Goal: Task Accomplishment & Management: Use online tool/utility

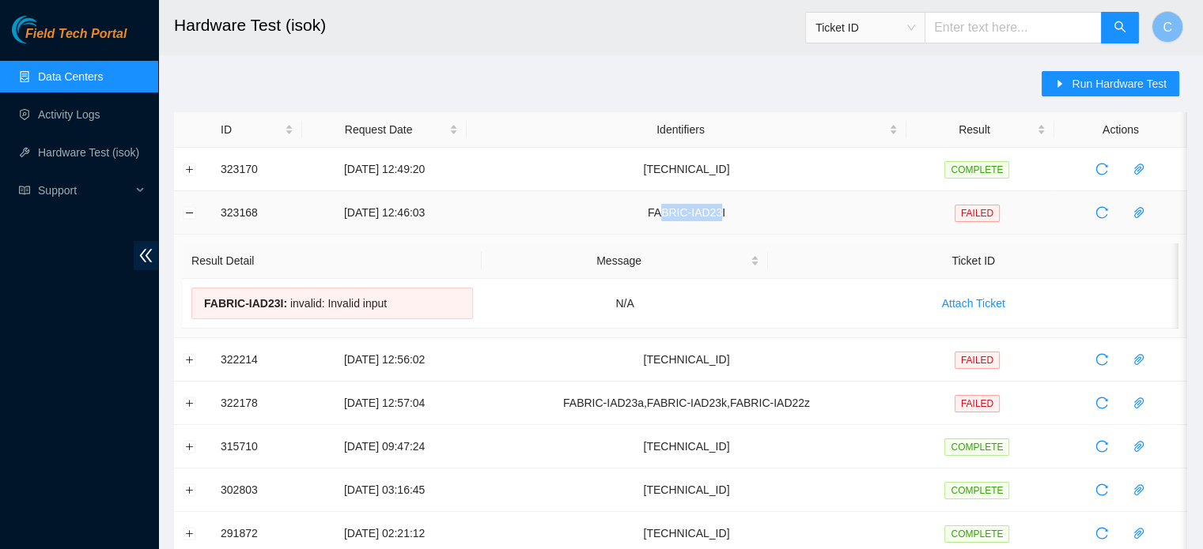
drag, startPoint x: 741, startPoint y: 211, endPoint x: 682, endPoint y: 221, distance: 60.1
click at [682, 221] on td "FABRIC-IAD23I" at bounding box center [686, 212] width 440 height 43
click at [686, 214] on td "FABRIC-IAD23I" at bounding box center [686, 212] width 440 height 43
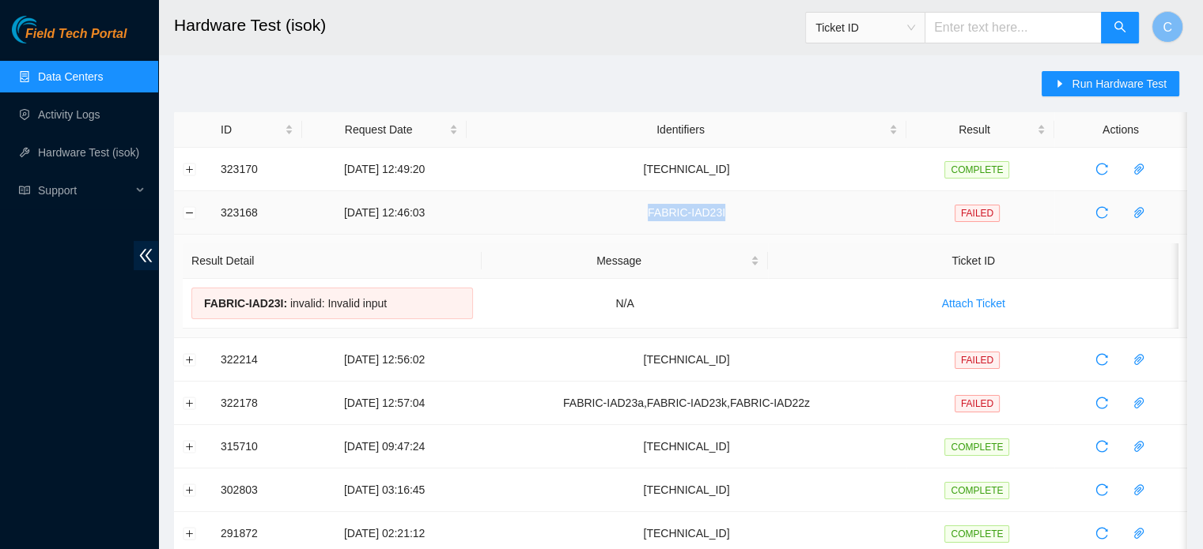
click at [686, 214] on td "FABRIC-IAD23I" at bounding box center [686, 212] width 440 height 43
copy td "FABRIC-IAD23I"
click at [1133, 81] on span "Run Hardware Test" at bounding box center [1118, 83] width 95 height 17
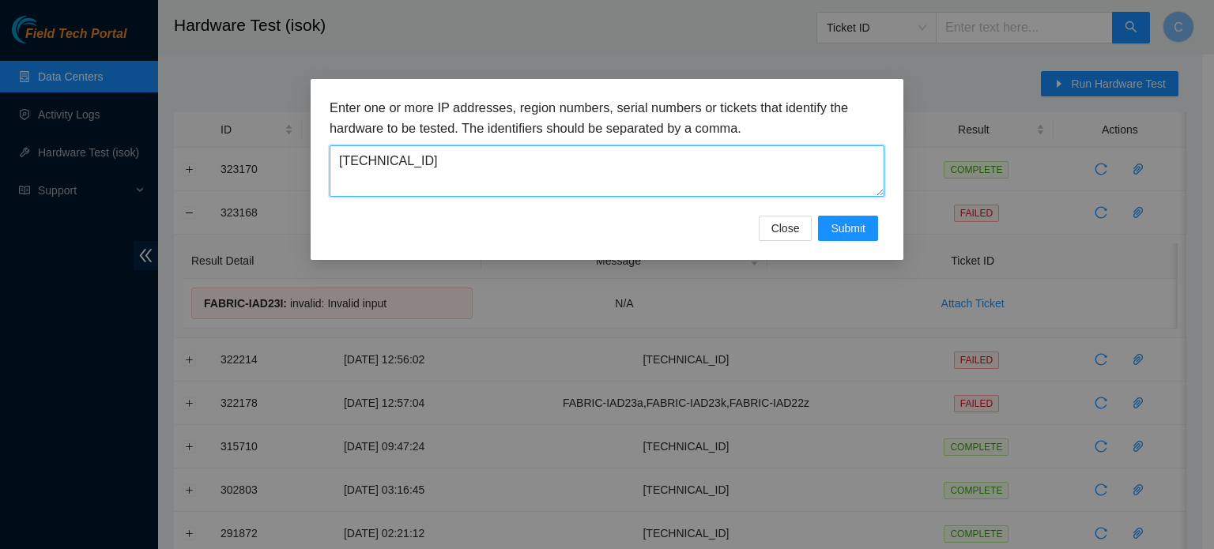
click at [595, 177] on textarea "[TECHNICAL_ID]" at bounding box center [607, 170] width 555 height 51
paste textarea "FABRIC-IAD23I"
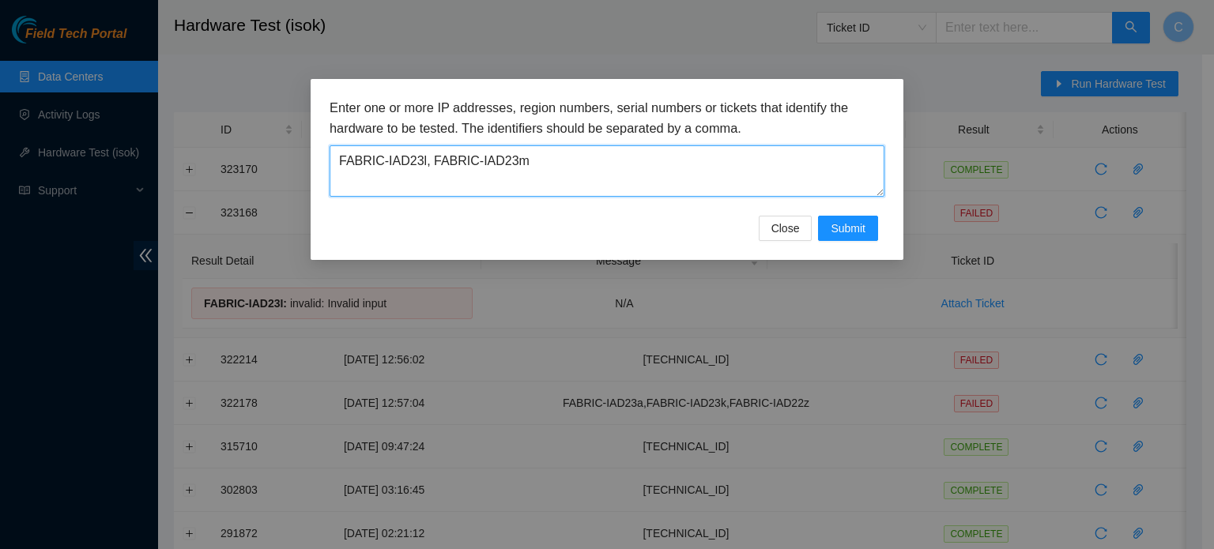
type textarea "FABRIC-IAD23l, FABRIC-IAD23m"
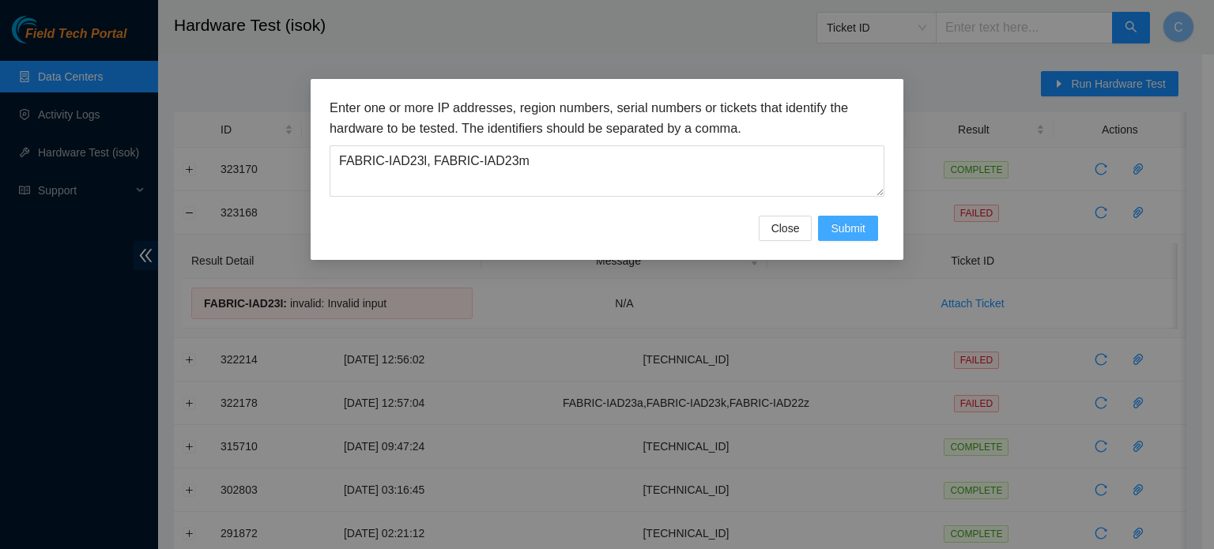
click at [860, 234] on span "Submit" at bounding box center [848, 228] width 35 height 17
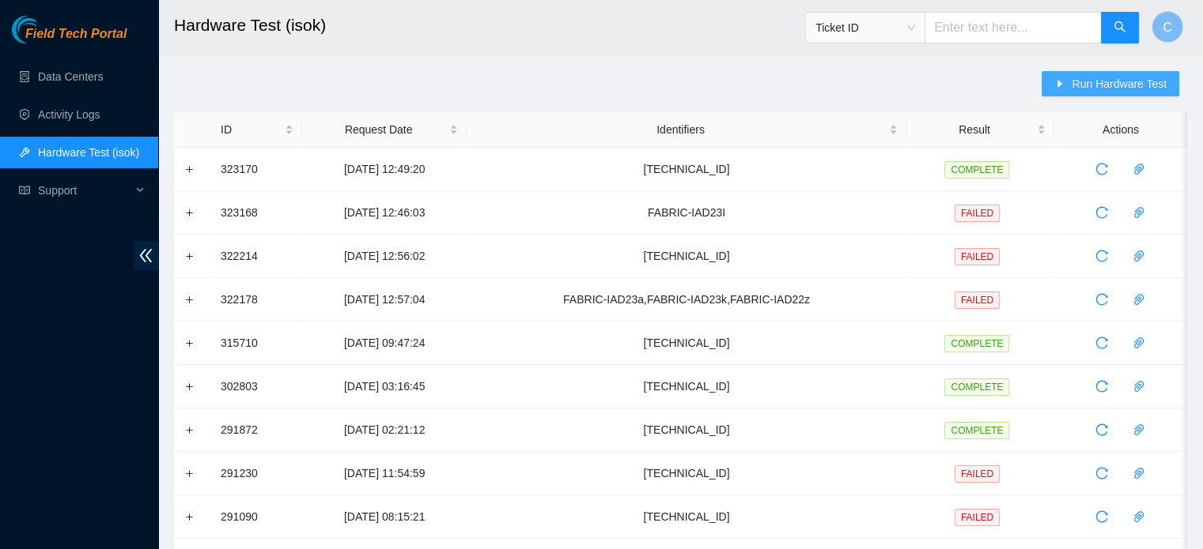
click at [1104, 75] on span "Run Hardware Test" at bounding box center [1118, 83] width 95 height 17
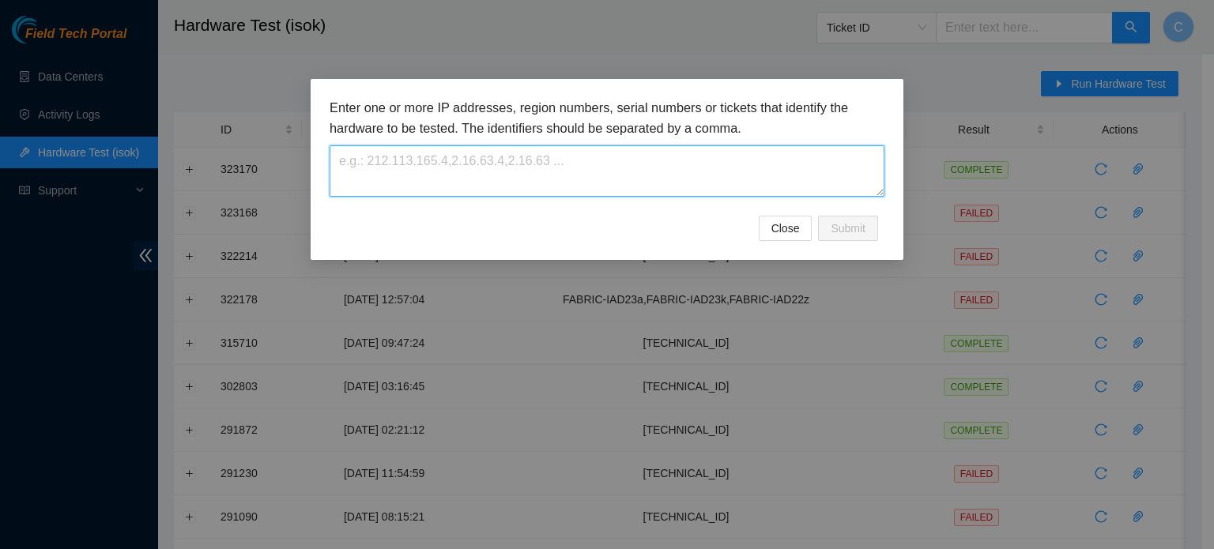
click at [559, 178] on textarea at bounding box center [607, 170] width 555 height 51
paste textarea "FABRIC-IAD23I"
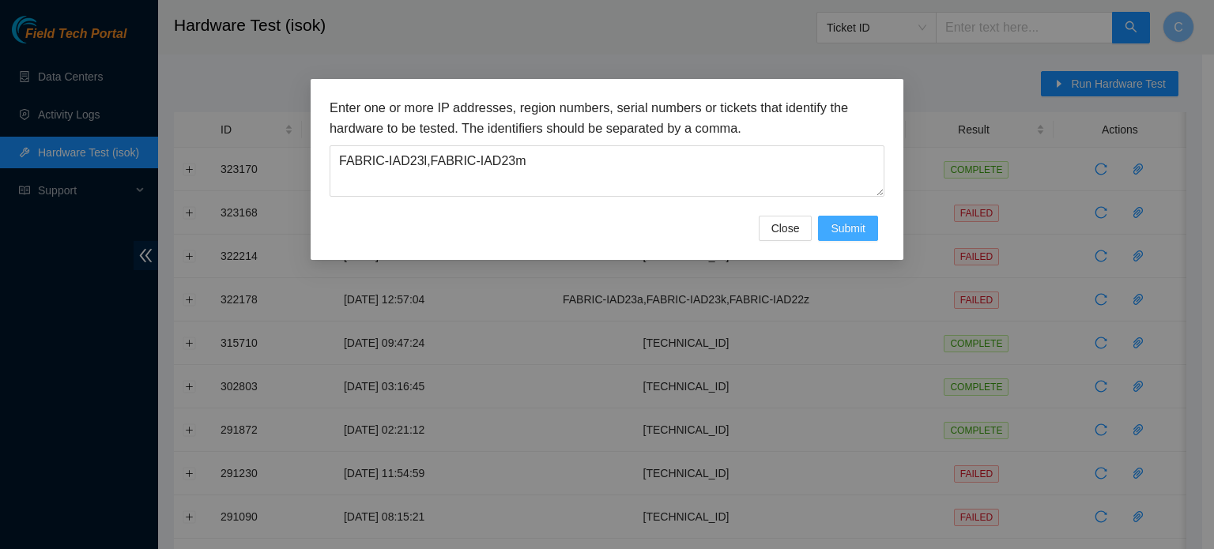
click at [859, 233] on span "Submit" at bounding box center [848, 228] width 35 height 17
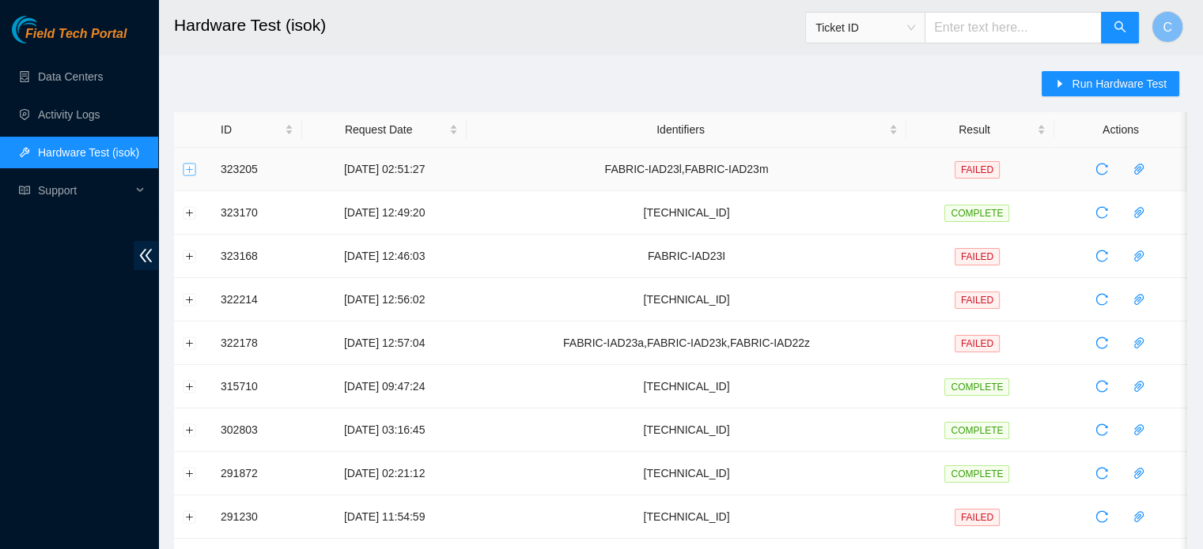
click at [194, 166] on button "Expand row" at bounding box center [189, 169] width 13 height 13
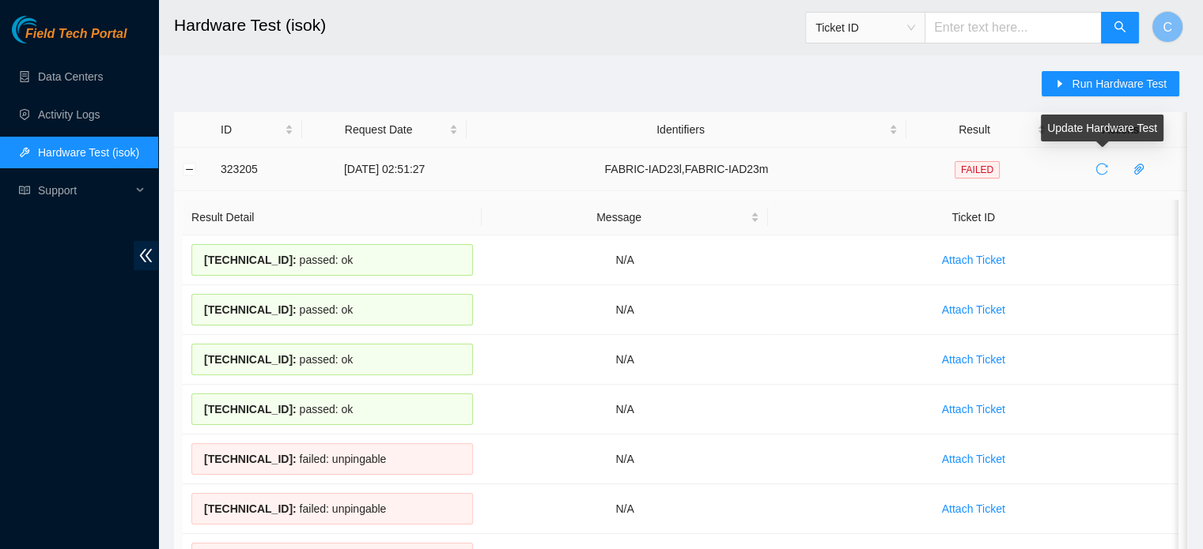
click at [1101, 170] on icon "reload" at bounding box center [1101, 169] width 13 height 13
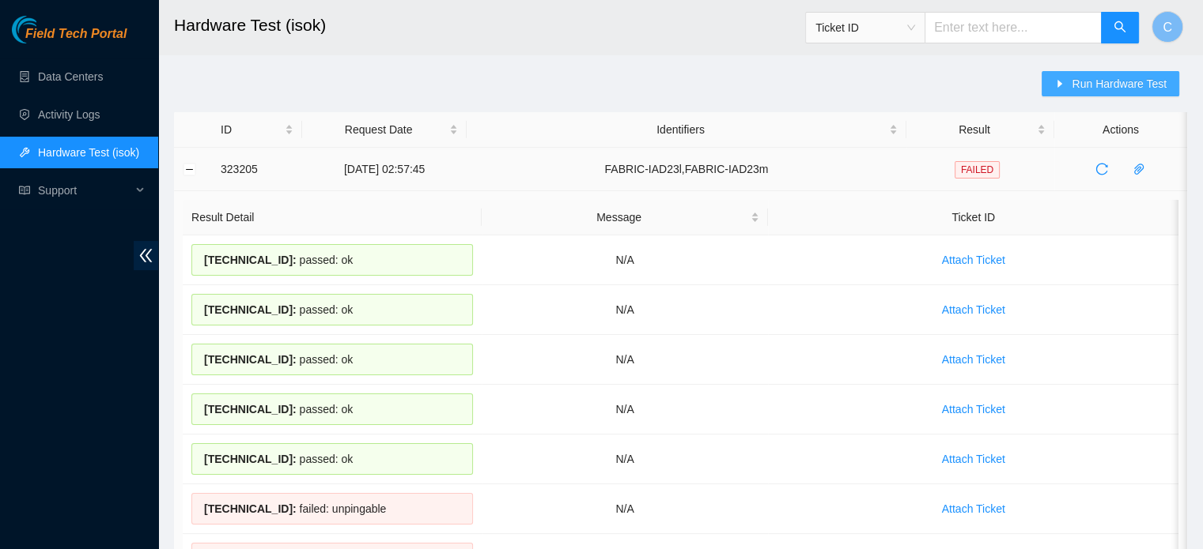
click at [1098, 90] on span "Run Hardware Test" at bounding box center [1118, 83] width 95 height 17
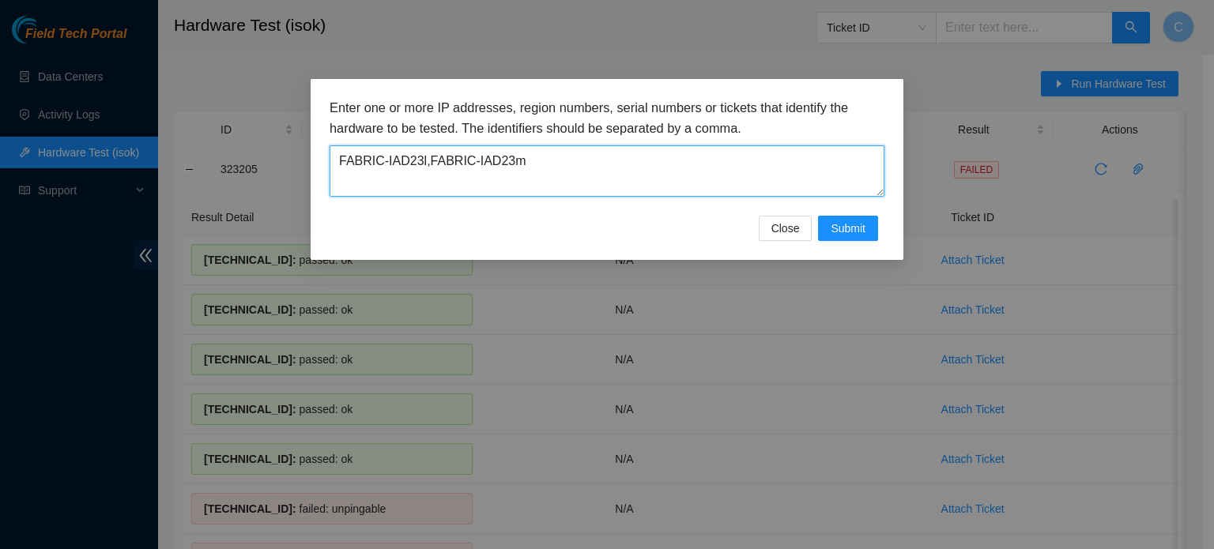
drag, startPoint x: 543, startPoint y: 159, endPoint x: 421, endPoint y: 186, distance: 124.7
click at [421, 186] on textarea "FABRIC-IAD23l,FABRIC-IAD23m" at bounding box center [607, 170] width 555 height 51
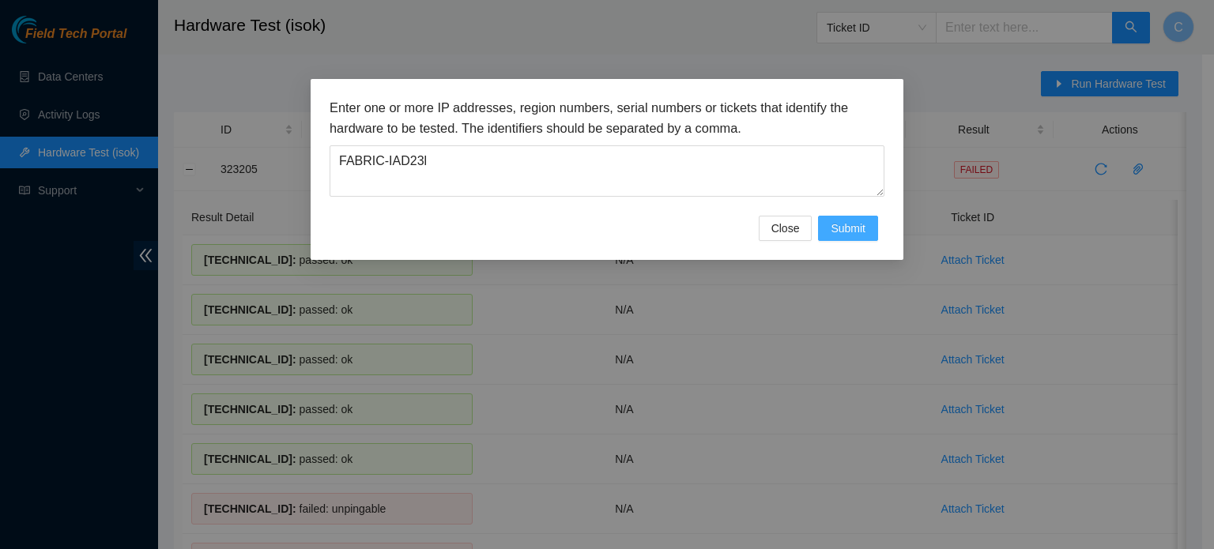
click at [844, 224] on span "Submit" at bounding box center [848, 228] width 35 height 17
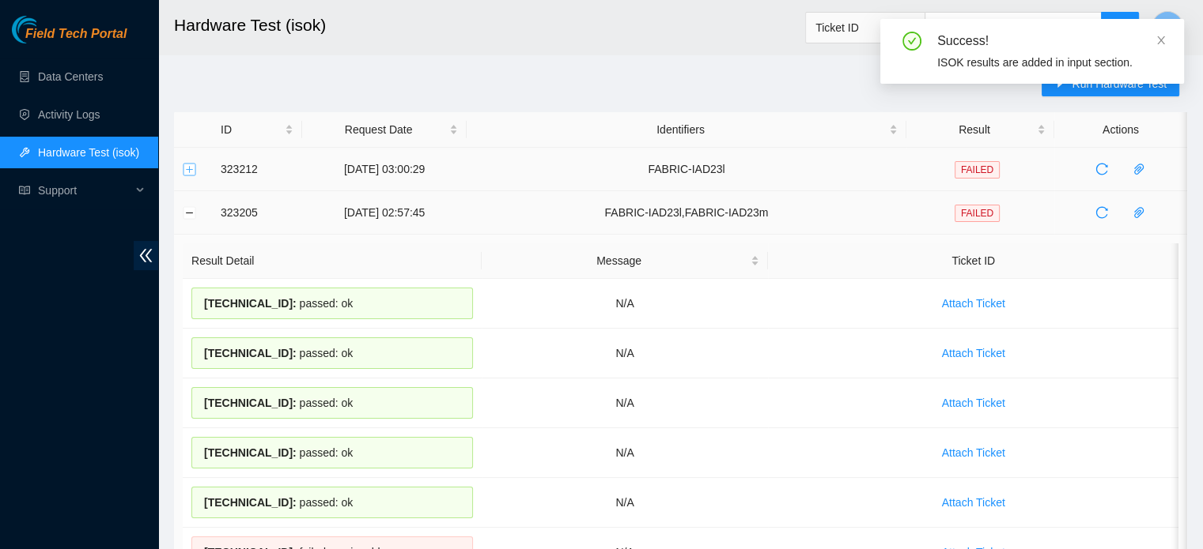
click at [190, 170] on button "Expand row" at bounding box center [189, 169] width 13 height 13
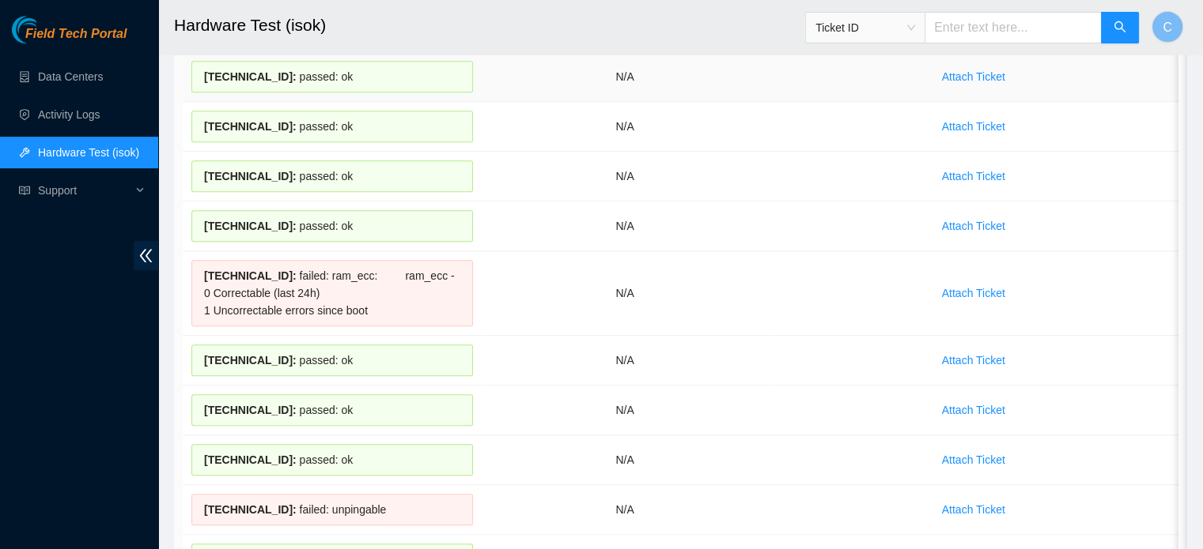
scroll to position [850, 0]
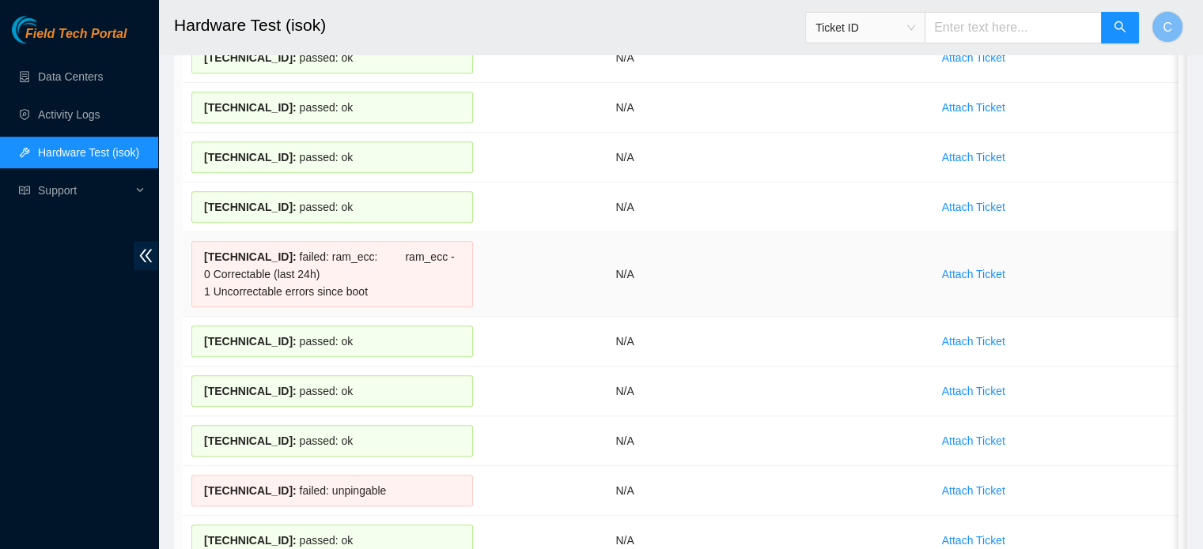
drag, startPoint x: 367, startPoint y: 281, endPoint x: 196, endPoint y: 247, distance: 174.0
click at [196, 247] on div "23.55.171.215 : failed: ram_ecc: ram_ecc - 0 Correctable (last 24h) 1 Uncorrect…" at bounding box center [331, 274] width 281 height 66
click at [415, 277] on div "23.55.171.215 : failed: ram_ecc: ram_ecc - 0 Correctable (last 24h) 1 Uncorrect…" at bounding box center [331, 274] width 281 height 66
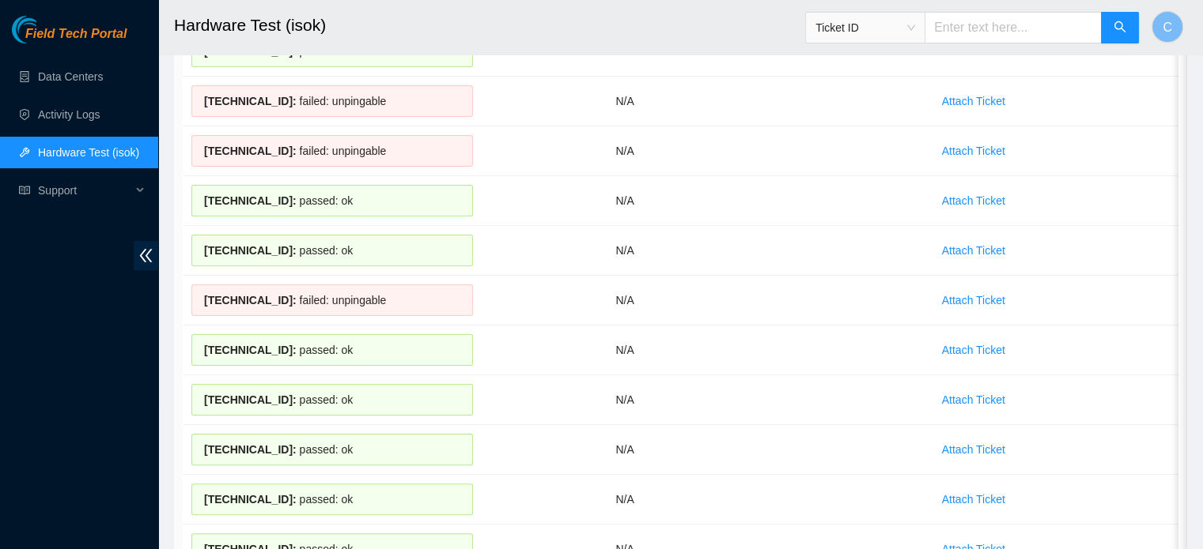
scroll to position [0, 0]
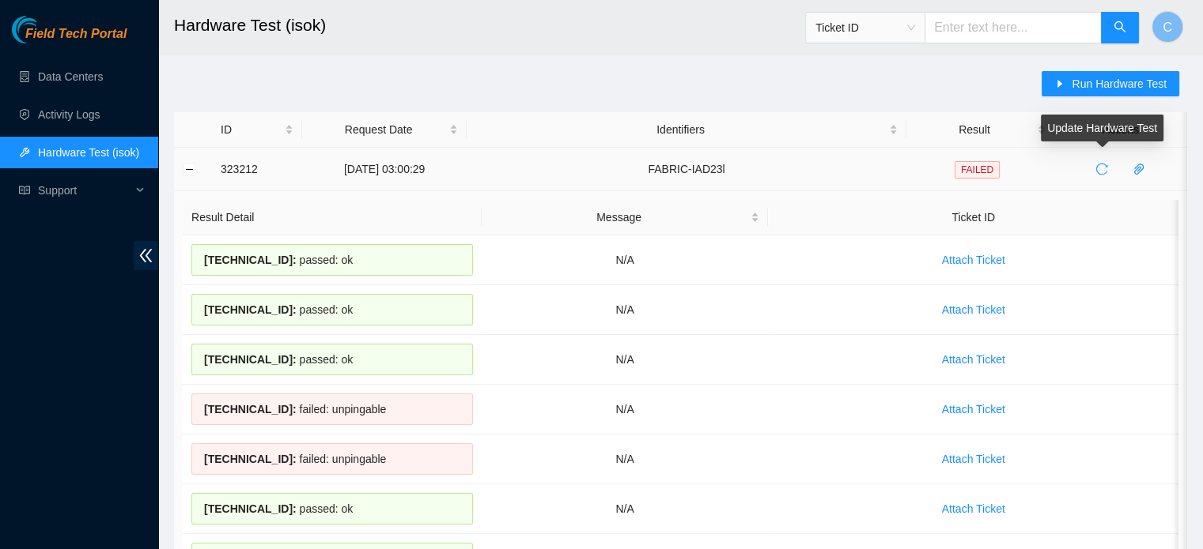
click at [1096, 172] on icon "reload" at bounding box center [1102, 170] width 12 height 12
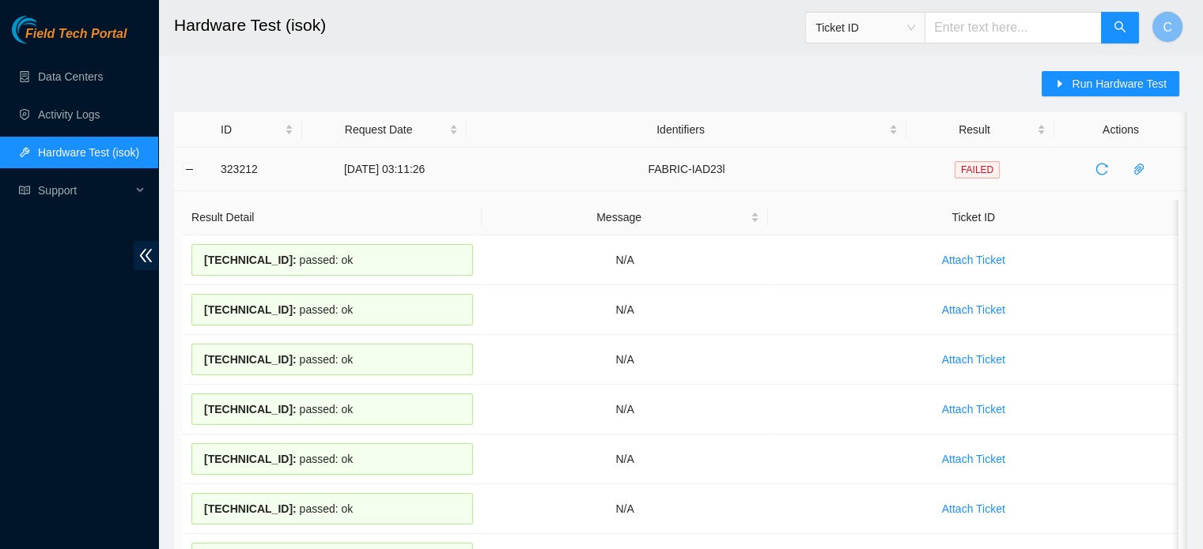
click at [103, 356] on div "Field Tech Portal Data Centers Activity Logs Hardware Test (isok) Support" at bounding box center [79, 283] width 158 height 534
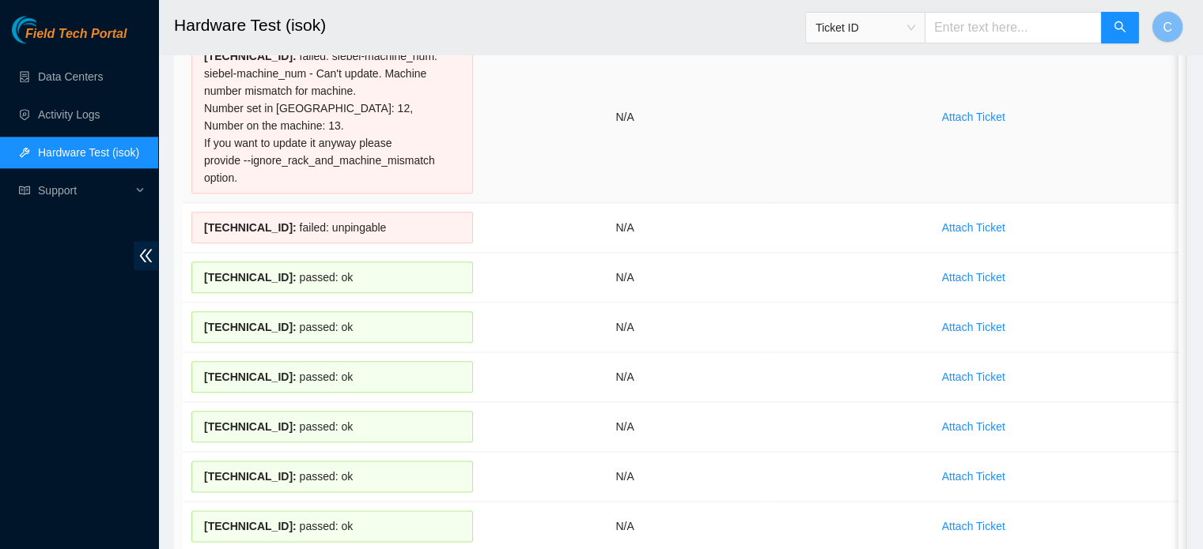
scroll to position [1799, 0]
click at [256, 222] on span "23.55.171.207 :" at bounding box center [250, 228] width 93 height 13
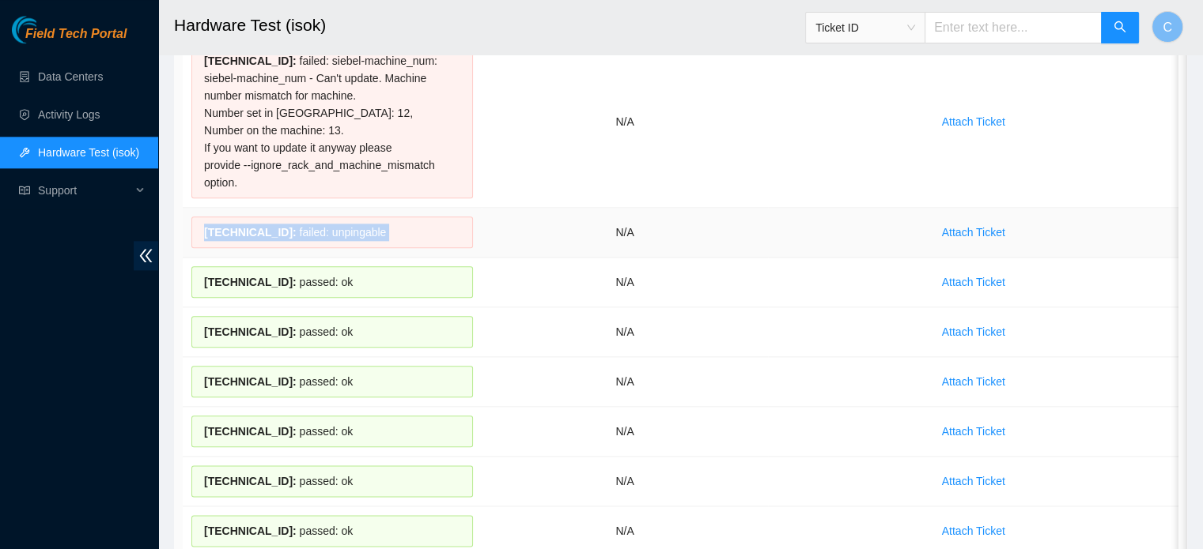
click at [376, 217] on div "23.55.171.207 : failed: unpingable" at bounding box center [331, 233] width 281 height 32
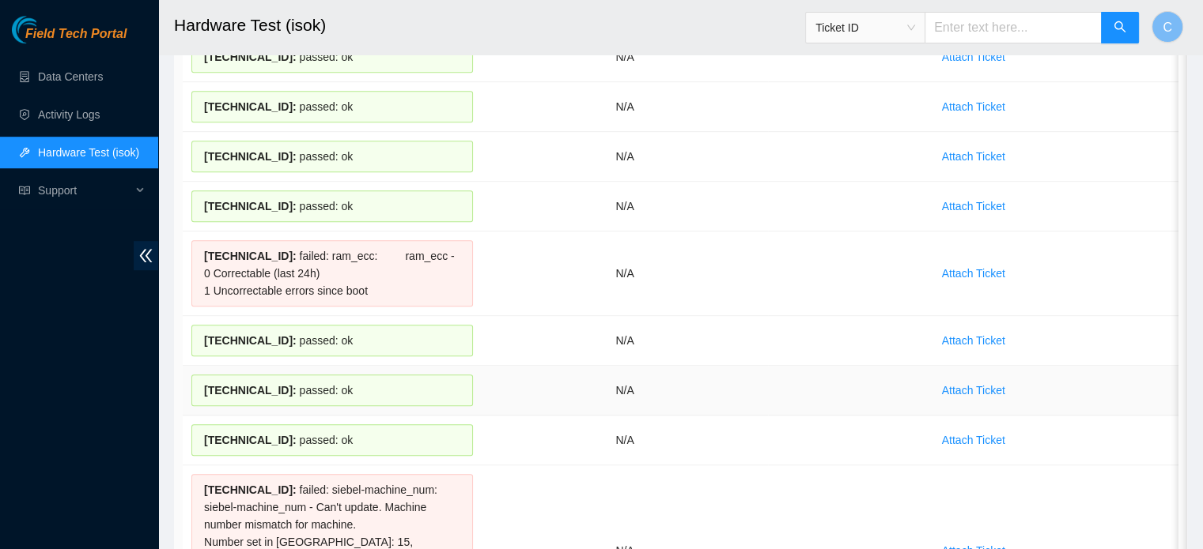
scroll to position [849, 0]
drag, startPoint x: 406, startPoint y: 292, endPoint x: 212, endPoint y: 258, distance: 197.4
click at [212, 258] on div "23.55.171.215 : failed: ram_ecc: ram_ecc - 0 Correctable (last 24h) 1 Uncorrect…" at bounding box center [331, 275] width 281 height 66
click at [421, 285] on div "23.55.171.215 : failed: ram_ecc: ram_ecc - 0 Correctable (last 24h) 1 Uncorrect…" at bounding box center [331, 275] width 281 height 66
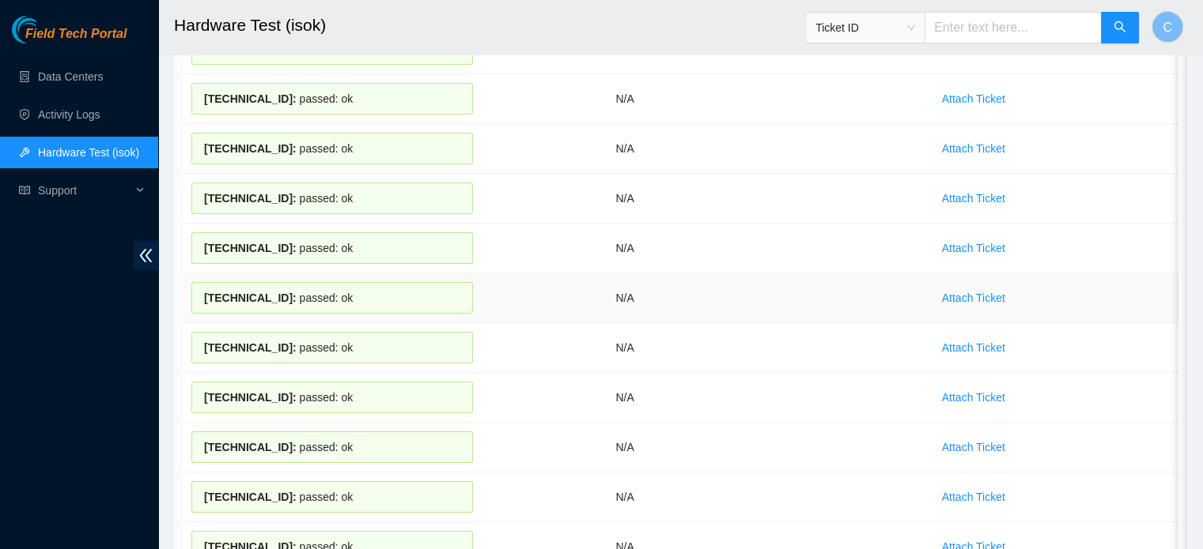
scroll to position [0, 0]
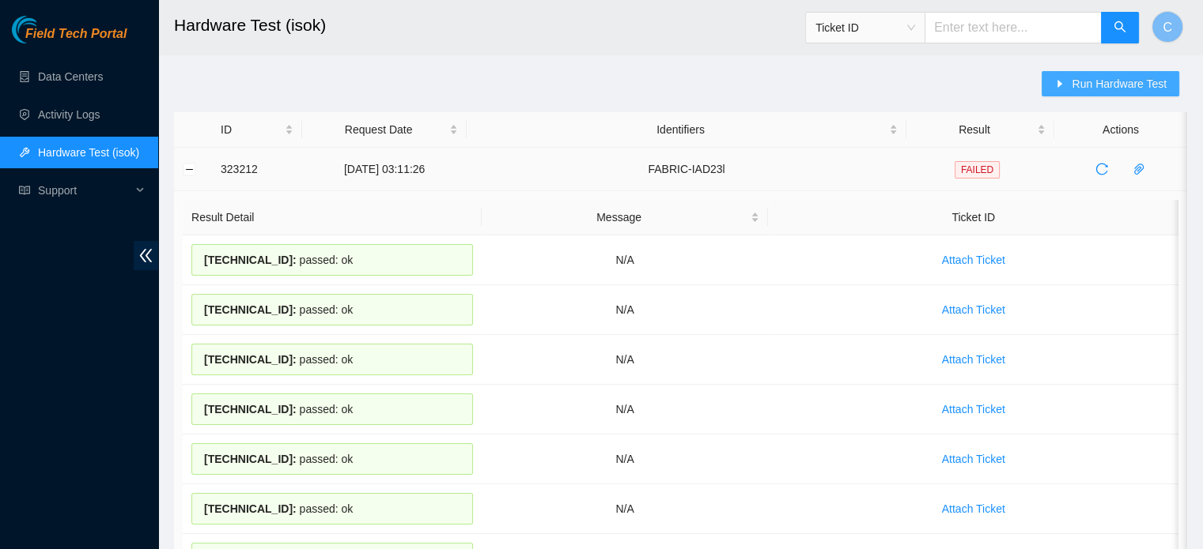
click at [1091, 83] on span "Run Hardware Test" at bounding box center [1118, 83] width 95 height 17
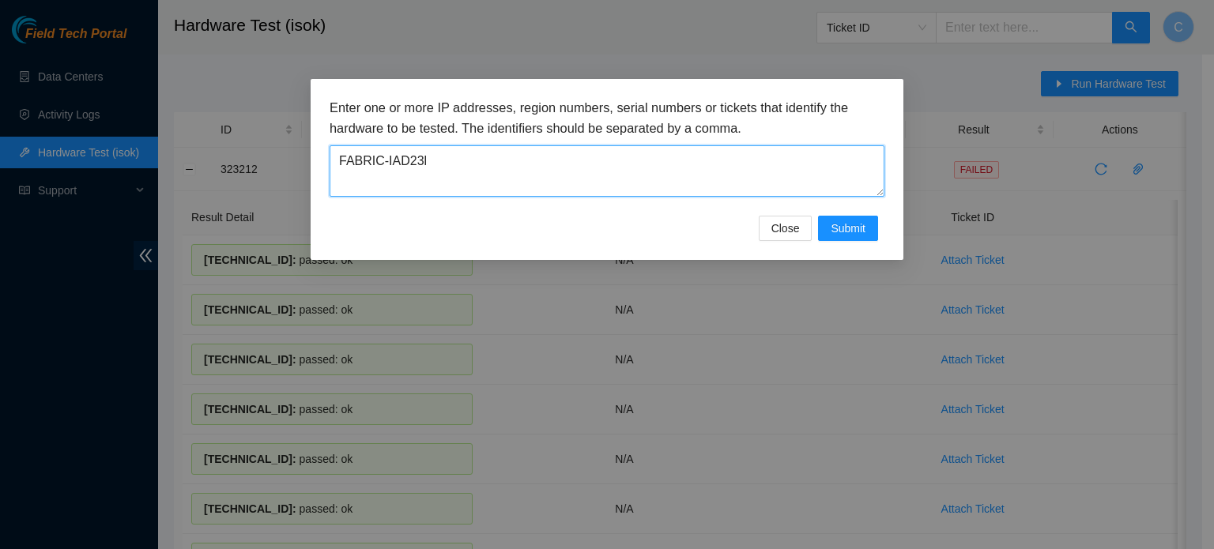
click at [490, 164] on textarea "FABRIC-IAD23l" at bounding box center [607, 170] width 555 height 51
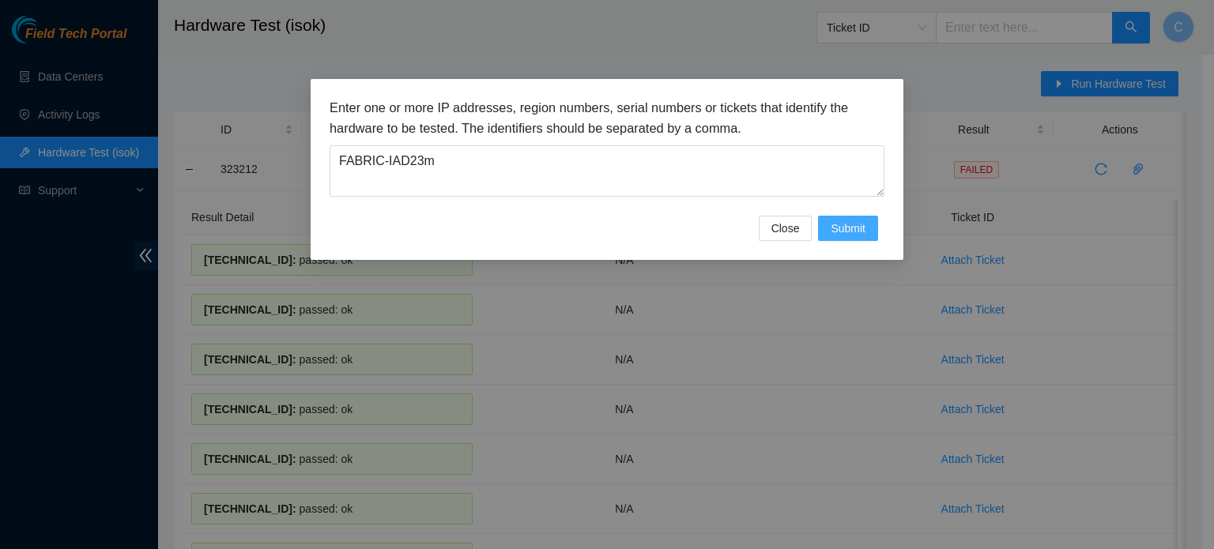
click at [847, 221] on span "Submit" at bounding box center [848, 228] width 35 height 17
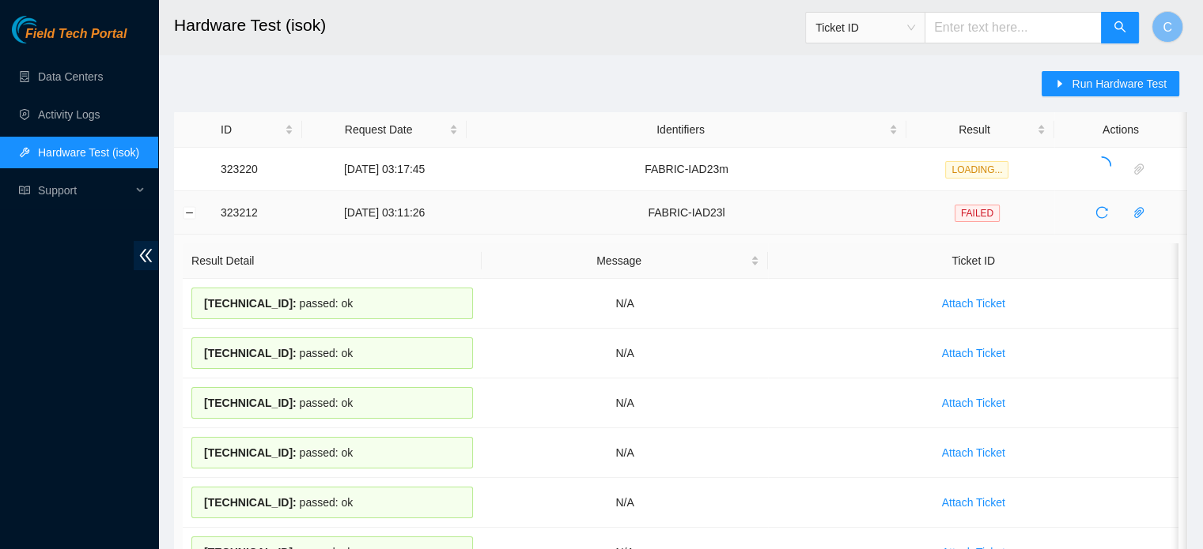
click at [190, 167] on button "Expand row" at bounding box center [189, 169] width 13 height 13
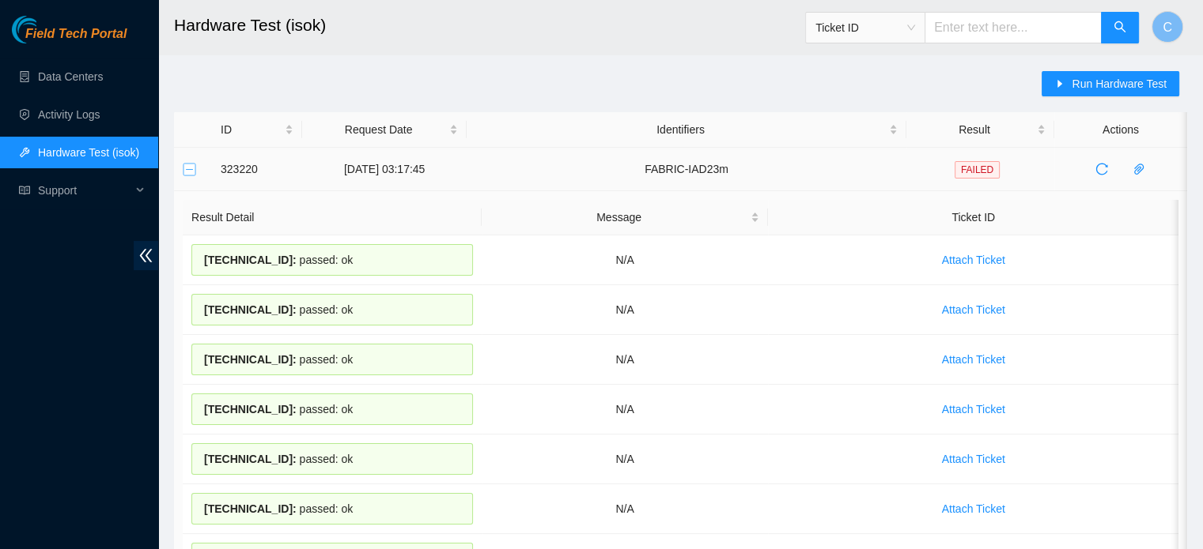
click at [183, 172] on button "Collapse row" at bounding box center [189, 169] width 13 height 13
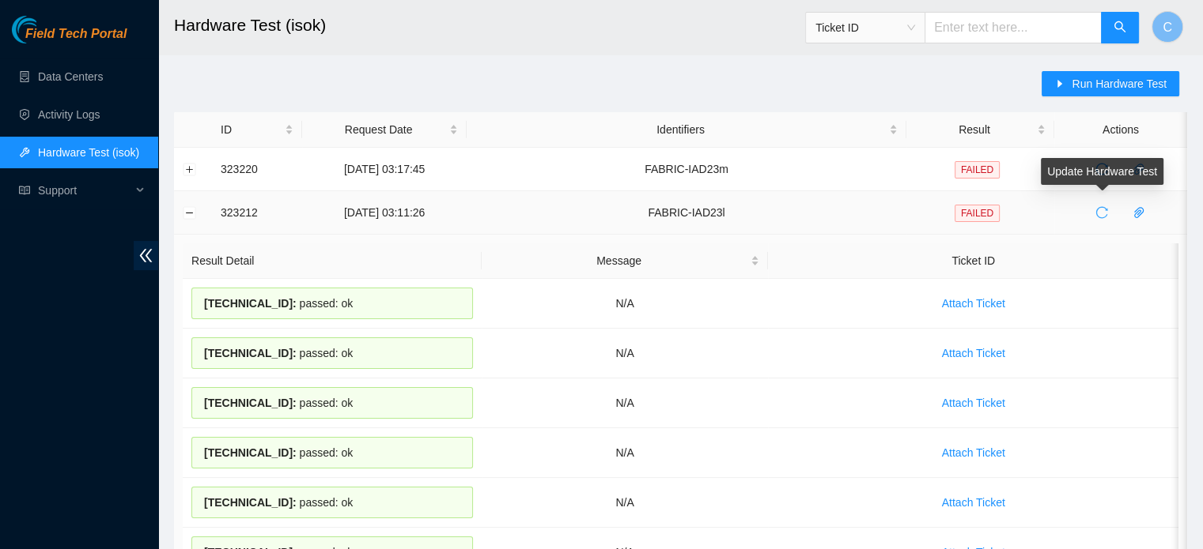
click at [1096, 210] on icon "reload" at bounding box center [1102, 213] width 12 height 12
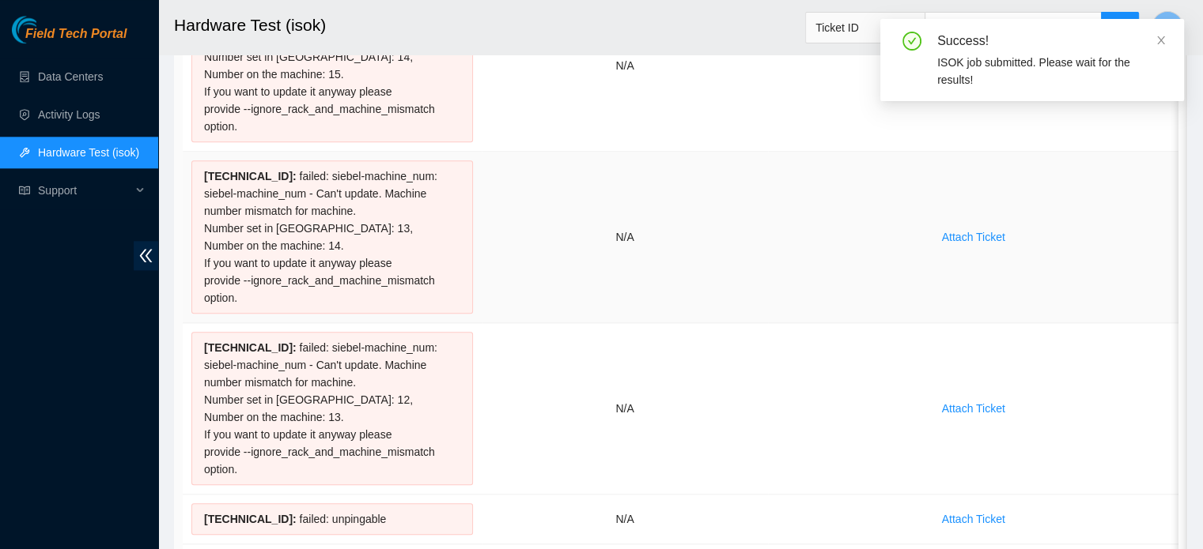
scroll to position [2076, 0]
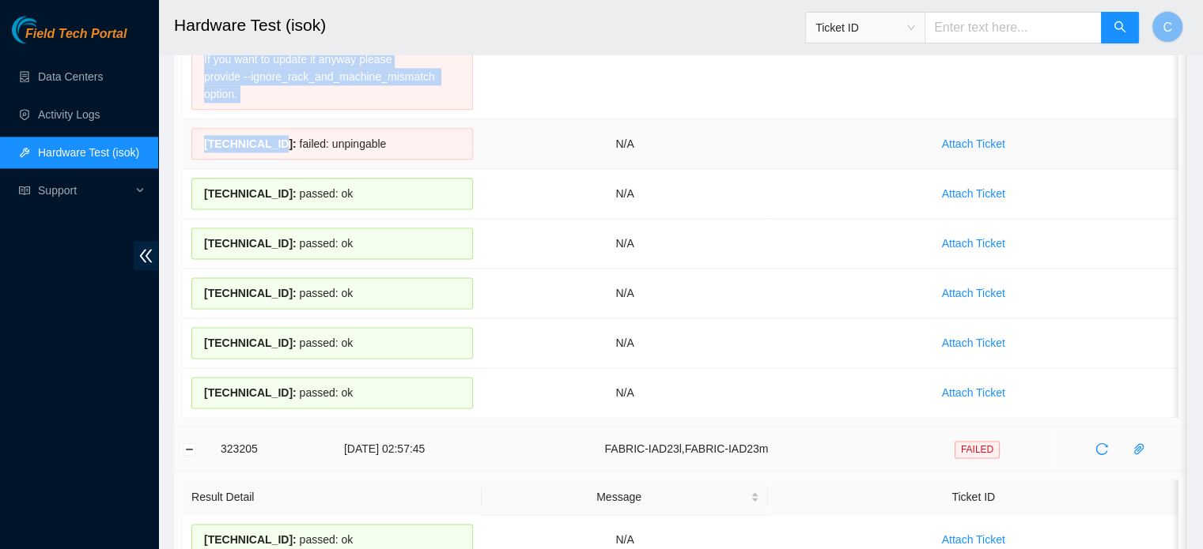
drag, startPoint x: 272, startPoint y: 130, endPoint x: 180, endPoint y: 138, distance: 92.1
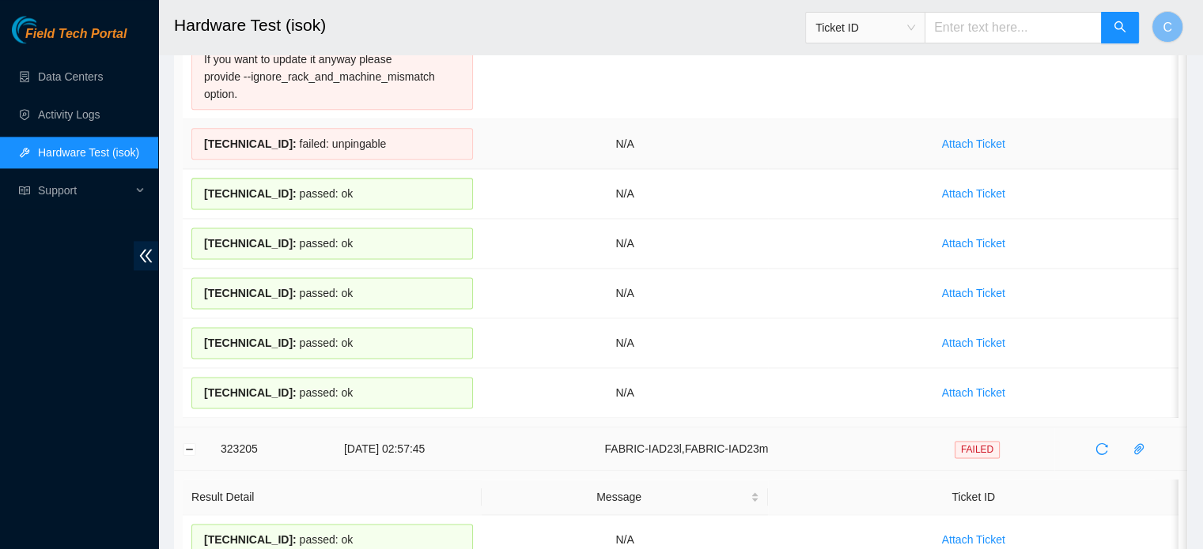
click at [296, 145] on td "23.55.171.207 : failed: unpingable" at bounding box center [332, 144] width 299 height 50
drag, startPoint x: 272, startPoint y: 131, endPoint x: 199, endPoint y: 135, distance: 72.8
click at [199, 135] on div "23.55.171.207 : failed: unpingable" at bounding box center [331, 144] width 281 height 32
copy span "23.55.171.207"
click at [312, 200] on td "23.55.171.206 : passed: ok" at bounding box center [332, 194] width 299 height 50
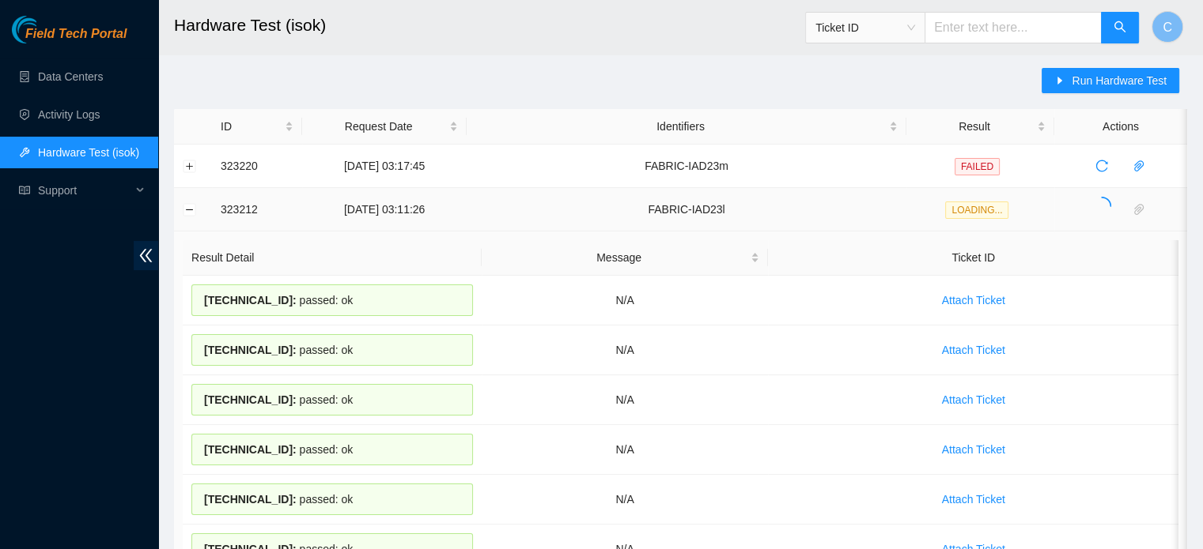
scroll to position [0, 0]
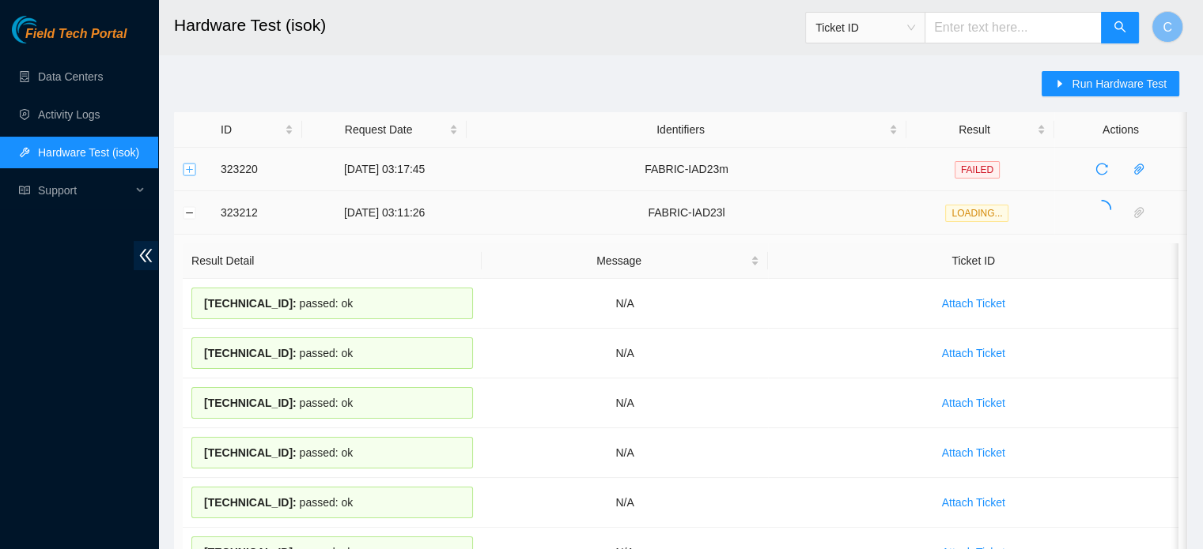
click at [183, 165] on button "Expand row" at bounding box center [189, 169] width 13 height 13
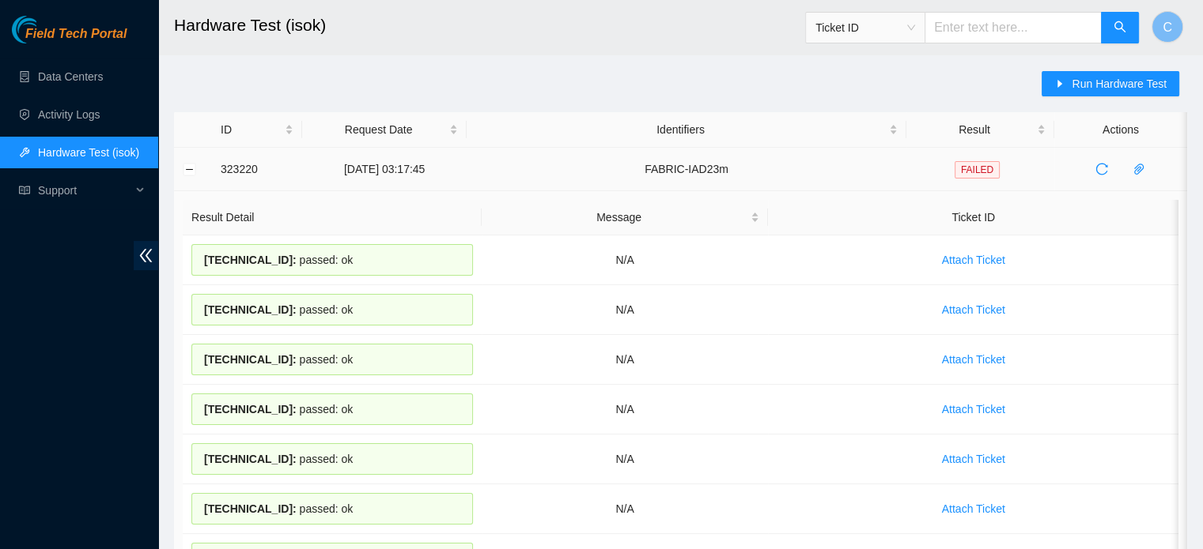
drag, startPoint x: 443, startPoint y: 304, endPoint x: 244, endPoint y: 164, distance: 243.3
click at [244, 164] on td "323220" at bounding box center [257, 169] width 90 height 43
click at [187, 164] on button "Collapse row" at bounding box center [189, 169] width 13 height 13
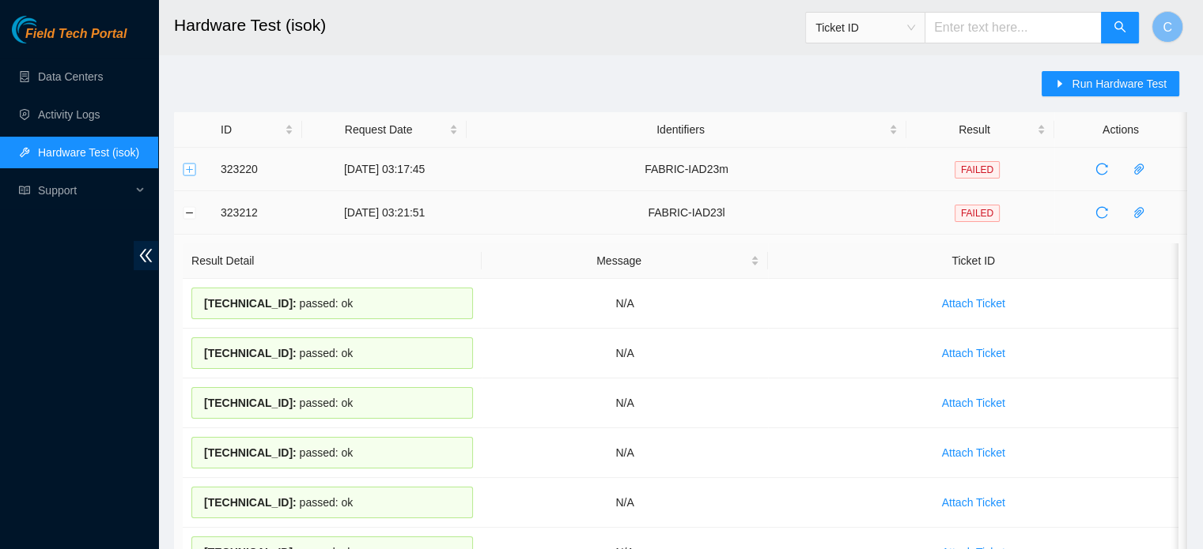
click at [193, 172] on button "Expand row" at bounding box center [189, 169] width 13 height 13
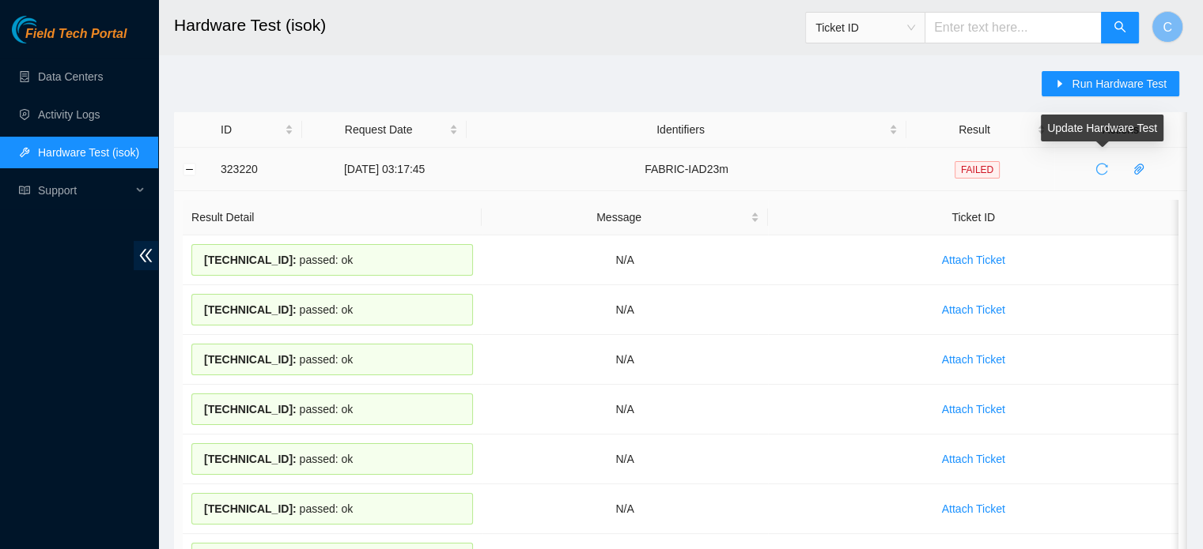
click at [1097, 173] on icon "reload" at bounding box center [1101, 169] width 13 height 13
click at [844, 281] on td "Attach Ticket" at bounding box center [973, 261] width 410 height 50
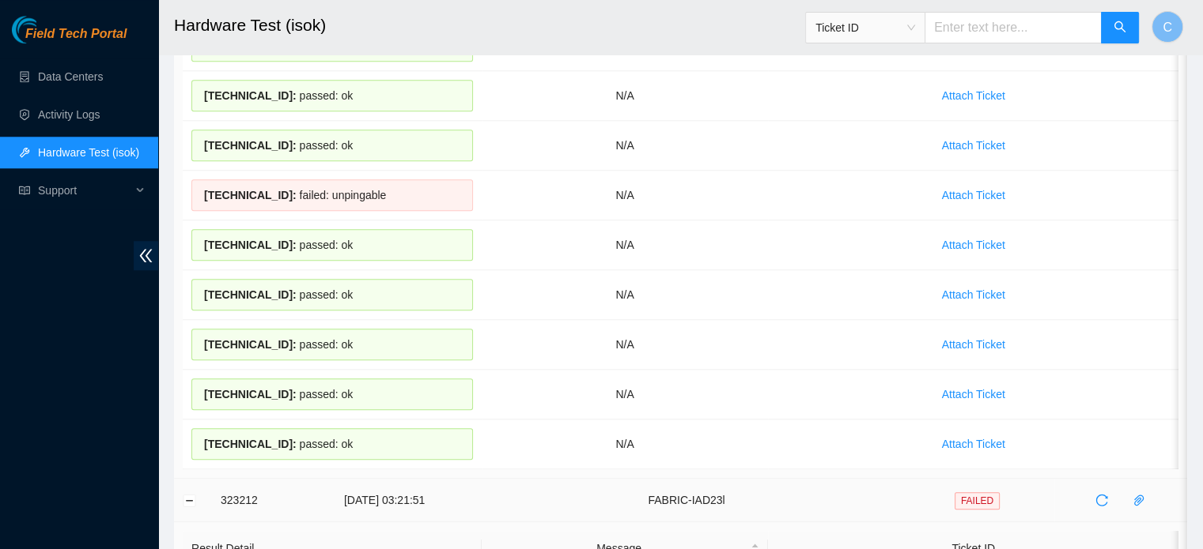
scroll to position [1403, 0]
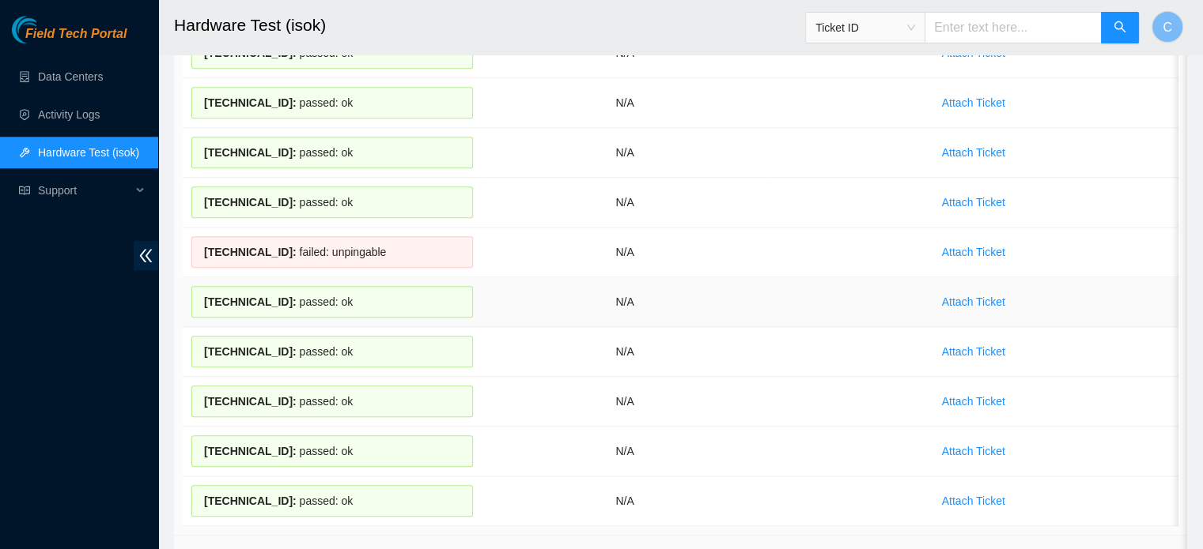
click at [550, 278] on td "N/A" at bounding box center [624, 303] width 287 height 50
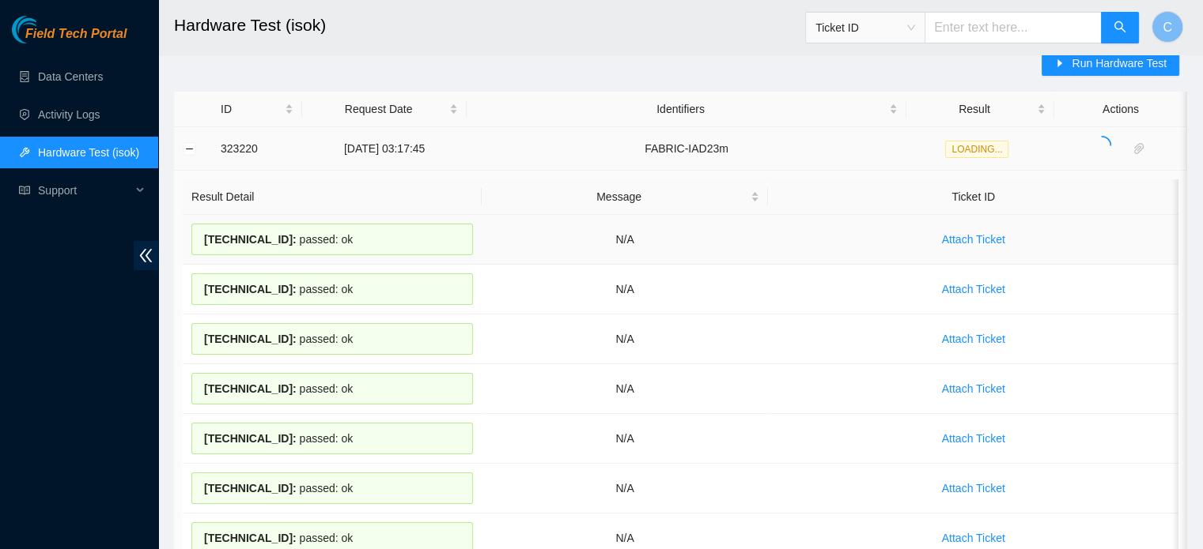
scroll to position [21, 0]
click at [999, 148] on span "LOADING..." at bounding box center [976, 148] width 63 height 17
click at [937, 146] on td "LOADING..." at bounding box center [980, 147] width 148 height 43
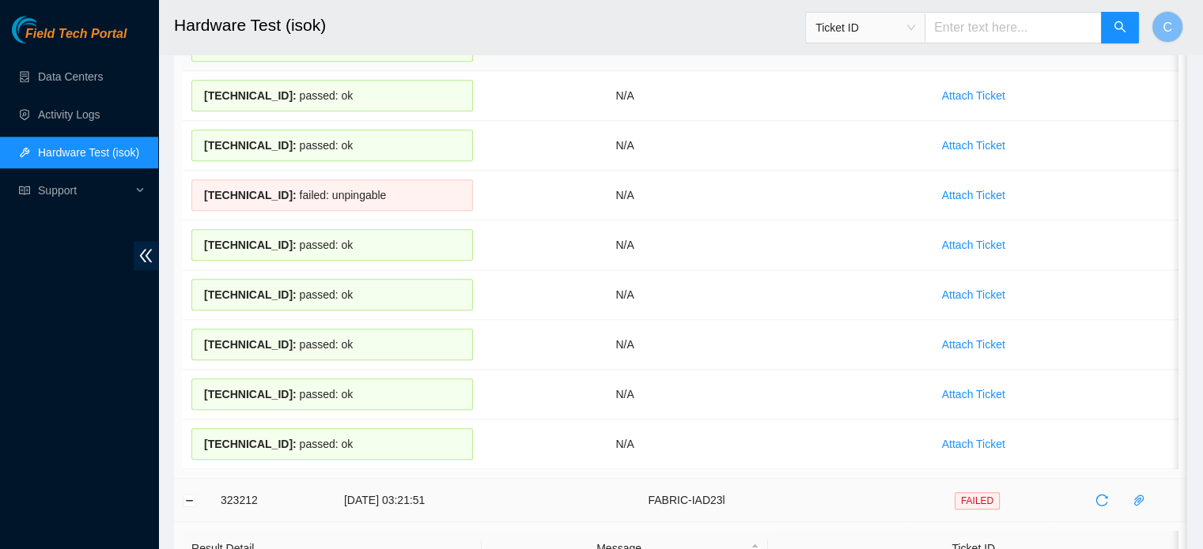
scroll to position [1502, 0]
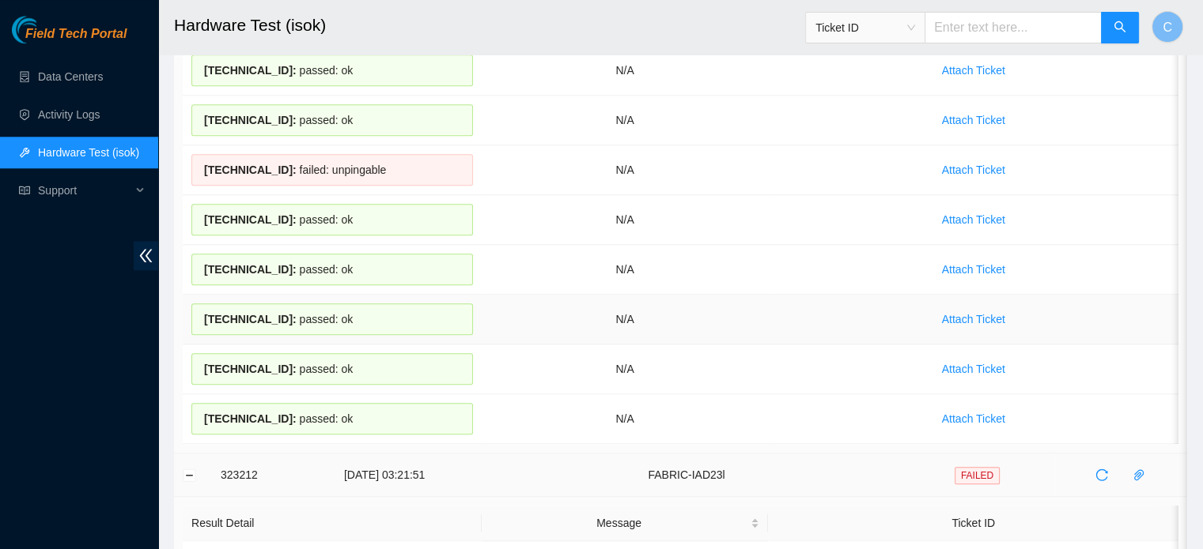
drag, startPoint x: 404, startPoint y: 377, endPoint x: 320, endPoint y: 308, distance: 108.9
click at [320, 308] on div "23.200.94.201 : passed: ok" at bounding box center [331, 320] width 281 height 32
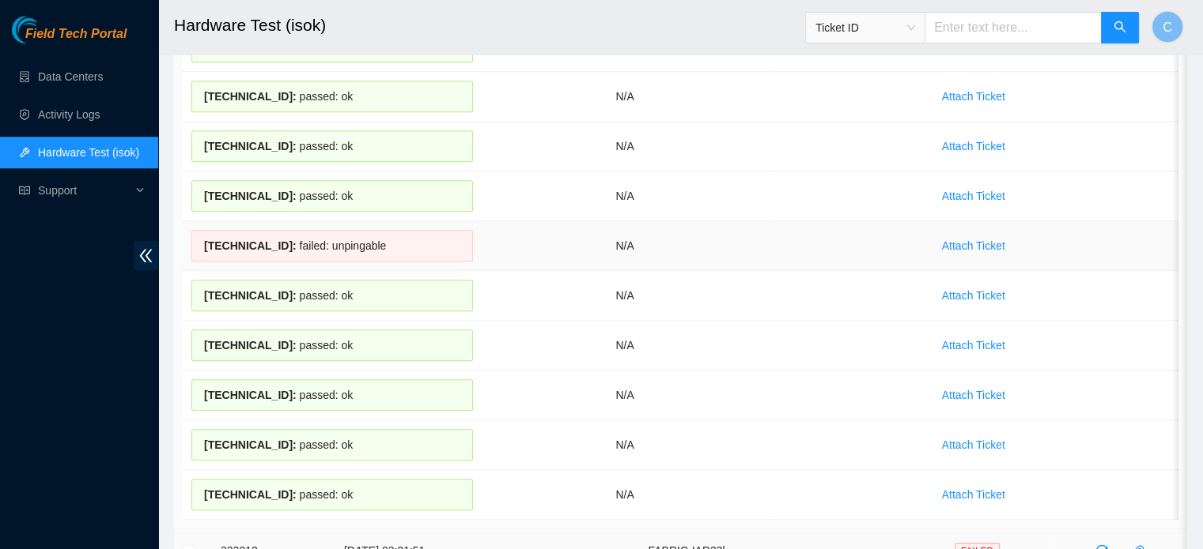
scroll to position [1428, 0]
drag, startPoint x: 274, startPoint y: 233, endPoint x: 193, endPoint y: 235, distance: 80.7
click at [193, 235] on div "23.200.94.224 : failed: unpingable" at bounding box center [331, 244] width 281 height 32
copy span "23.200.94.224"
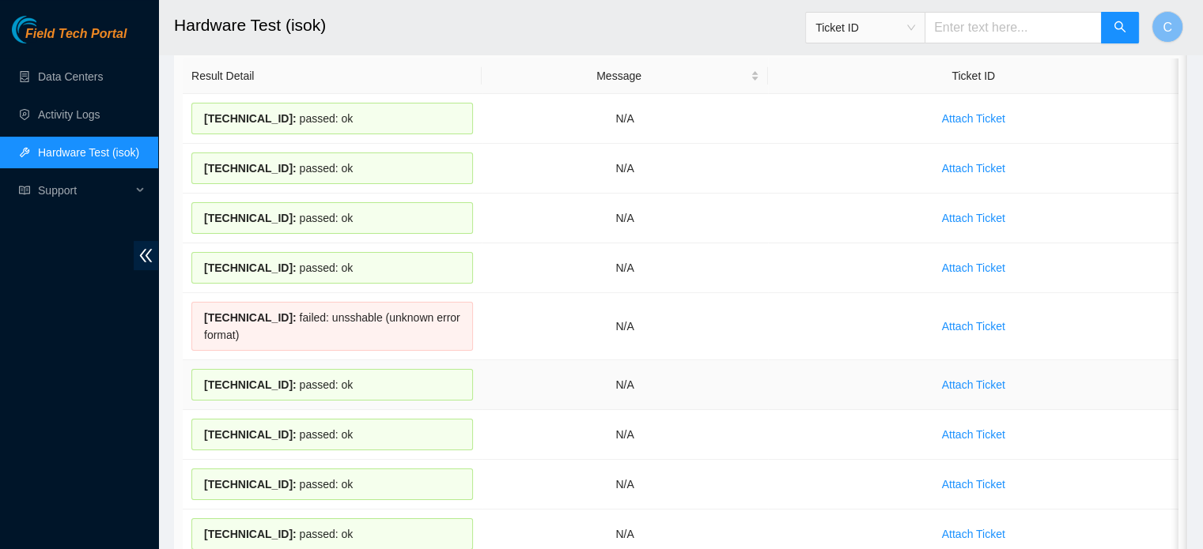
scroll to position [141, 0]
click at [383, 328] on div "23.200.94.223 : failed: unsshable (unknown error format)" at bounding box center [331, 327] width 281 height 49
drag, startPoint x: 272, startPoint y: 319, endPoint x: 200, endPoint y: 323, distance: 72.1
click at [200, 323] on div "23.200.94.223 : failed: unsshable (unknown error format)" at bounding box center [331, 327] width 281 height 49
copy span "23.200.94.223"
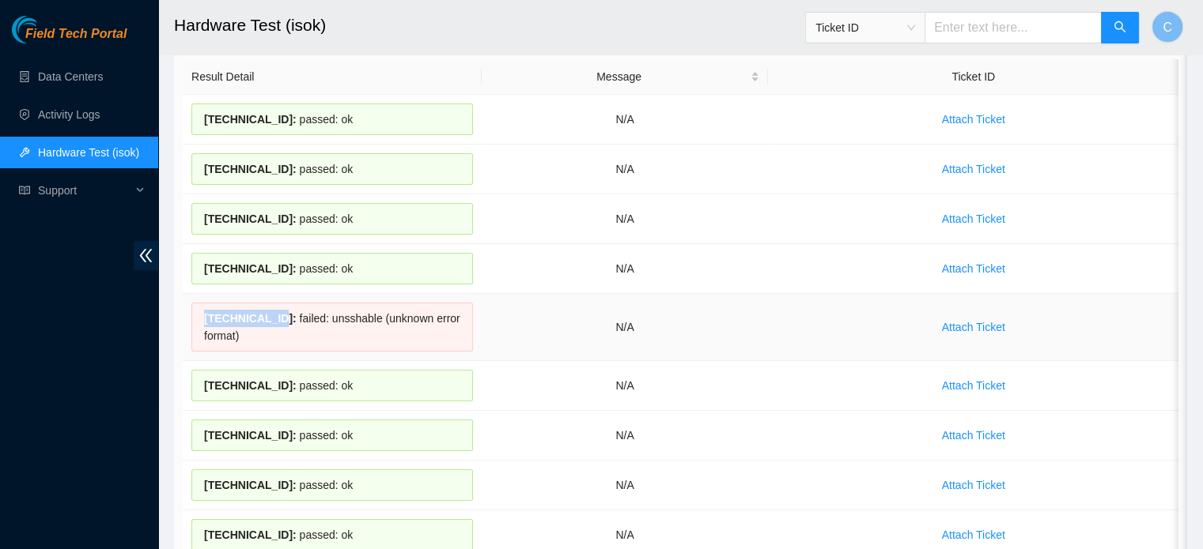
scroll to position [0, 0]
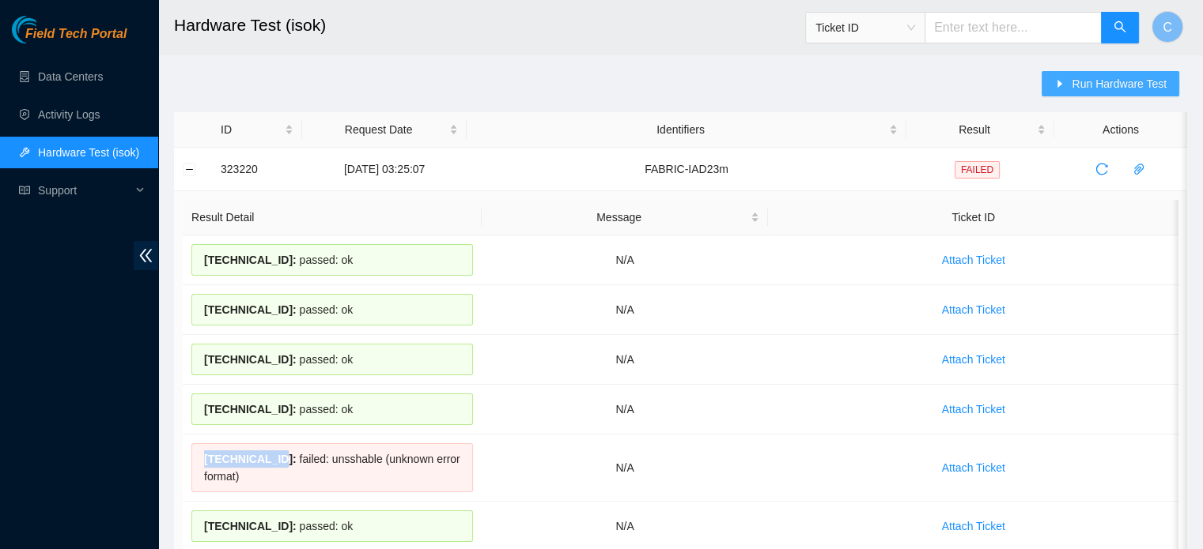
click at [1130, 85] on span "Run Hardware Test" at bounding box center [1118, 83] width 95 height 17
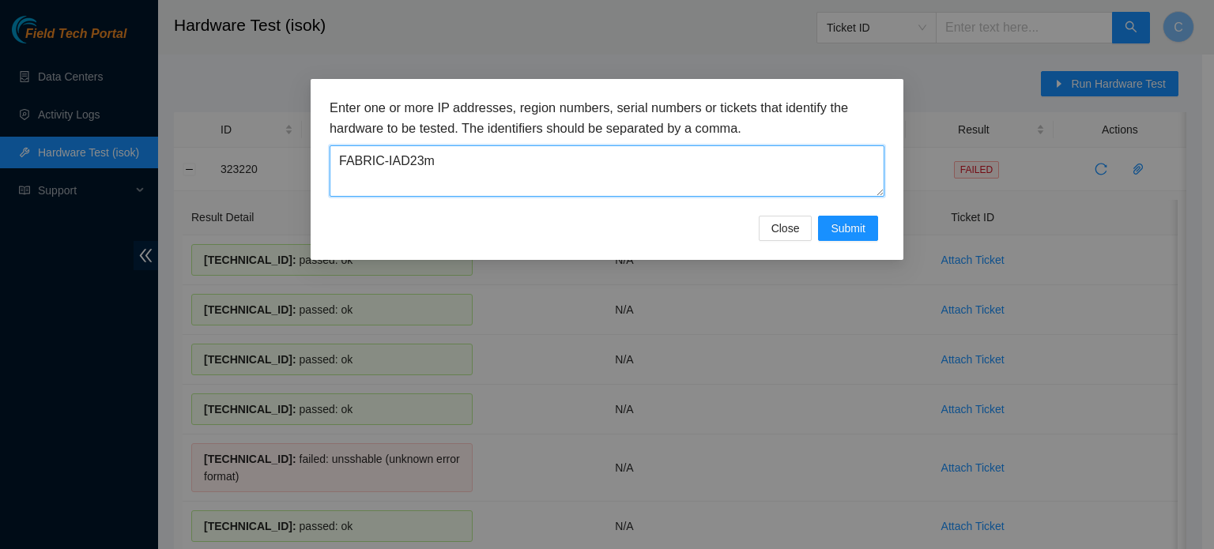
click at [624, 164] on textarea "FABRIC-IAD23m" at bounding box center [607, 170] width 555 height 51
paste textarea "23.200.94.223"
type textarea "23.200.94.223"
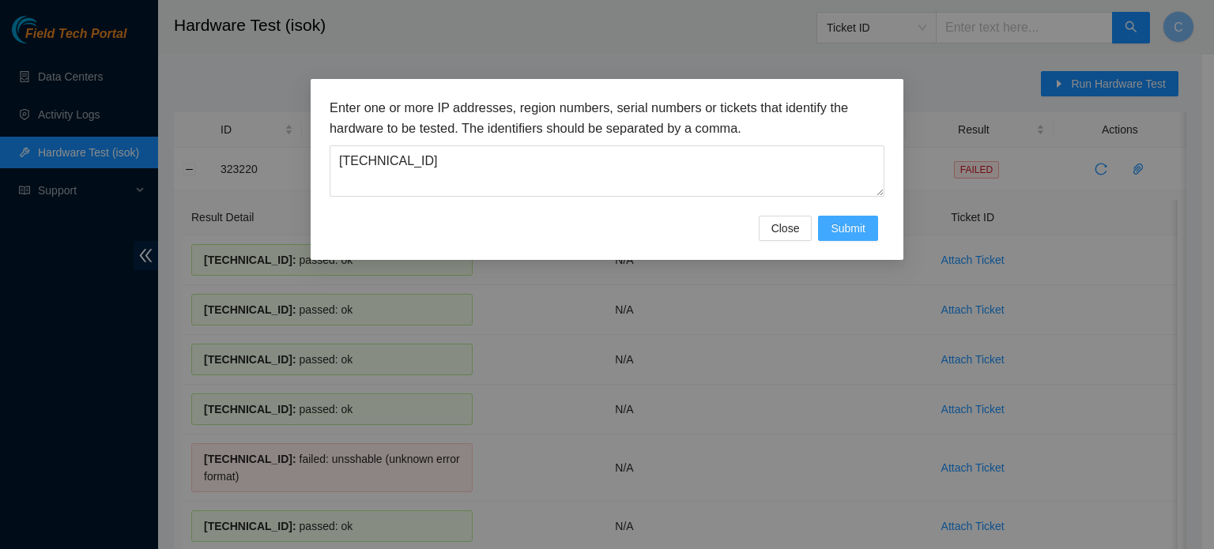
click at [859, 234] on span "Submit" at bounding box center [848, 228] width 35 height 17
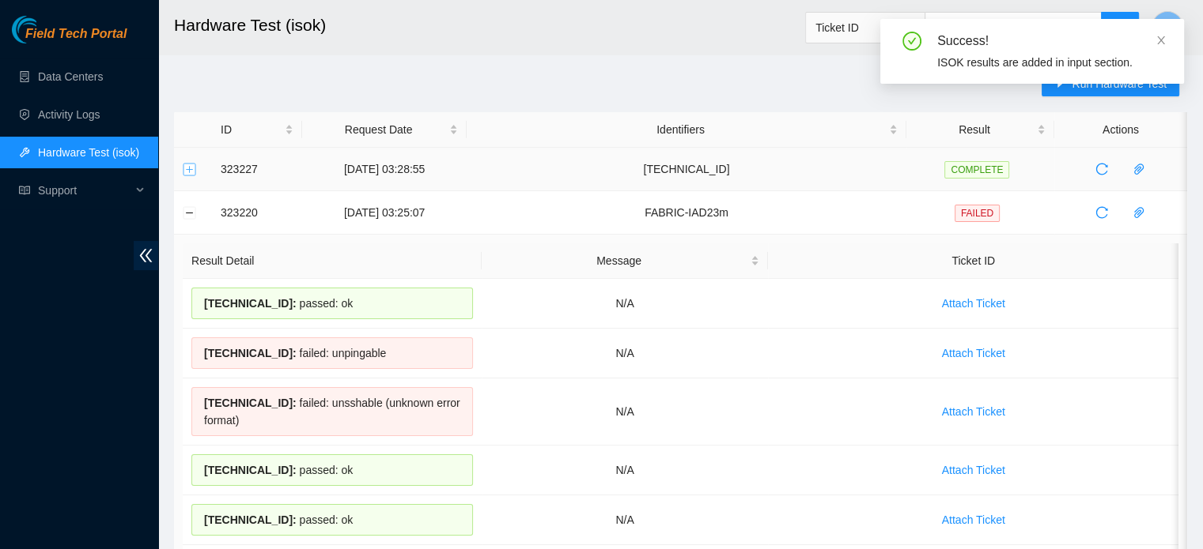
click at [187, 170] on button "Expand row" at bounding box center [189, 169] width 13 height 13
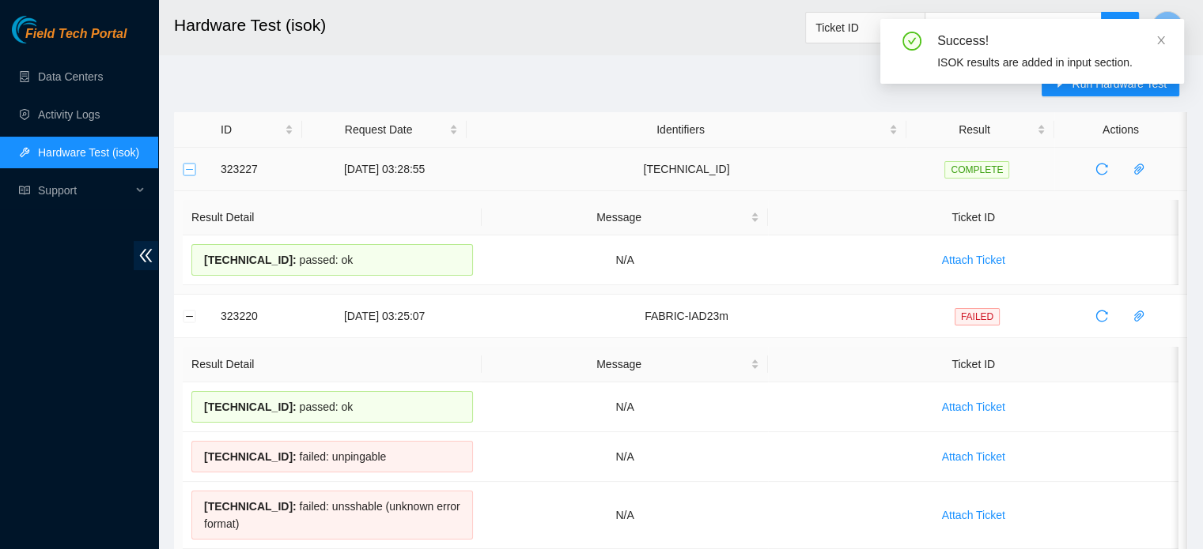
click at [187, 170] on button "Collapse row" at bounding box center [189, 169] width 13 height 13
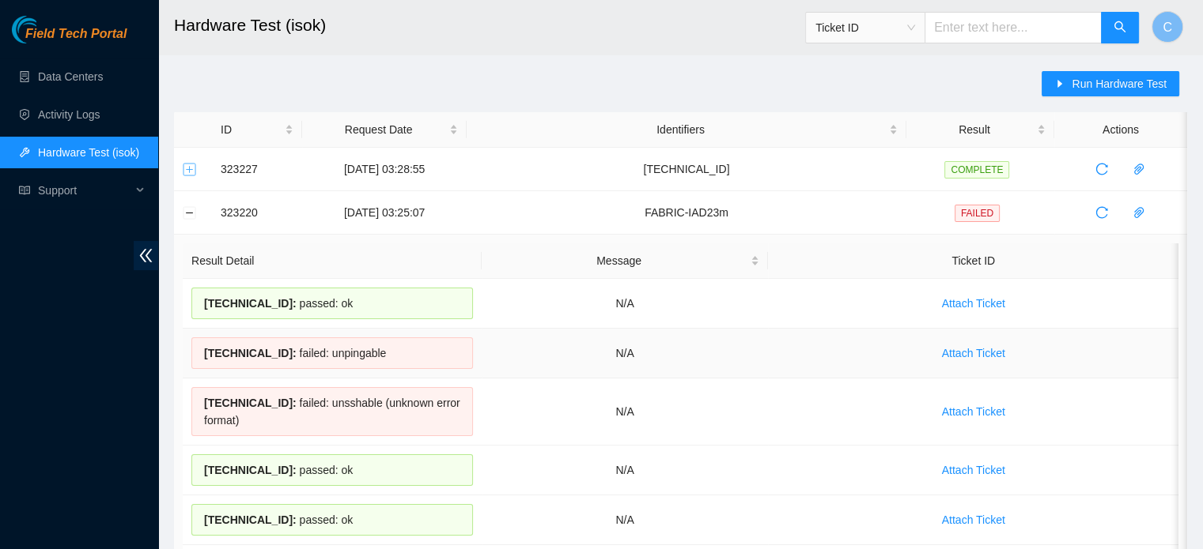
scroll to position [28, 0]
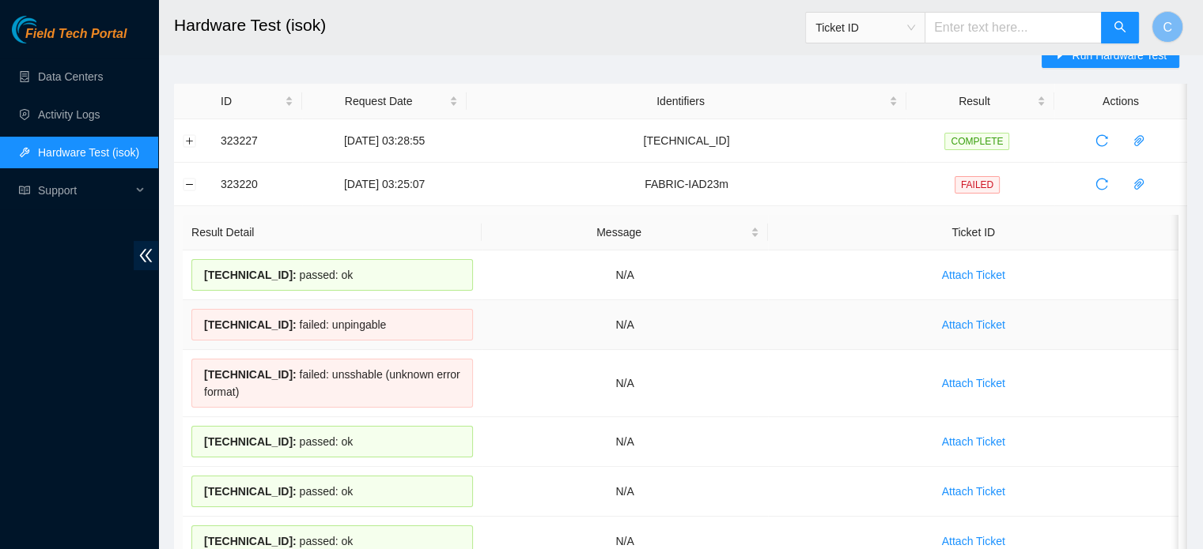
click at [250, 324] on span "23.200.94.224 :" at bounding box center [250, 325] width 93 height 13
click at [337, 338] on div "23.200.94.224 : failed: unpingable" at bounding box center [331, 325] width 281 height 32
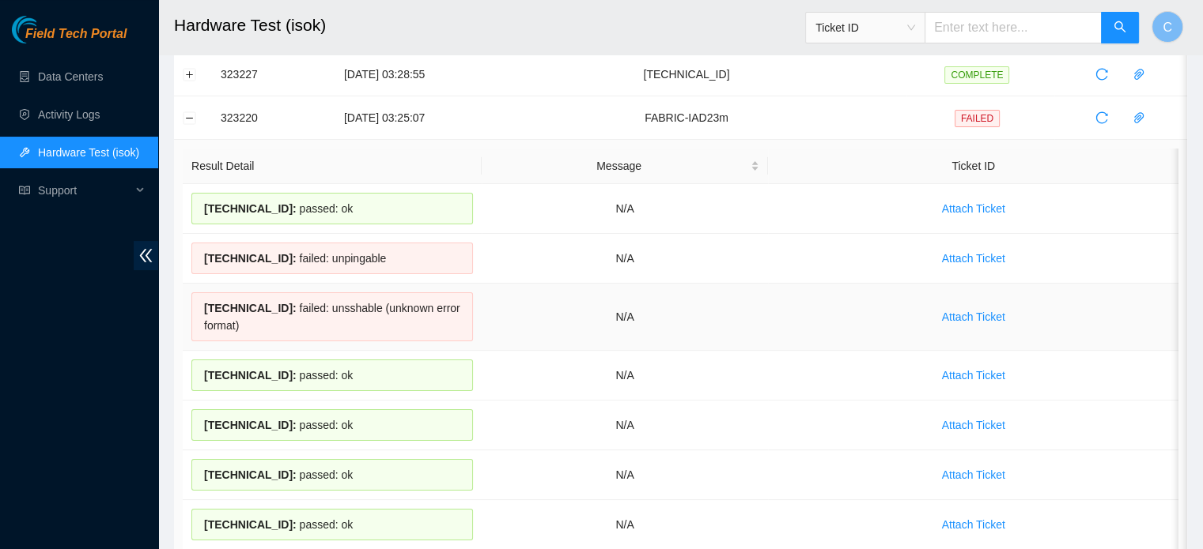
scroll to position [0, 0]
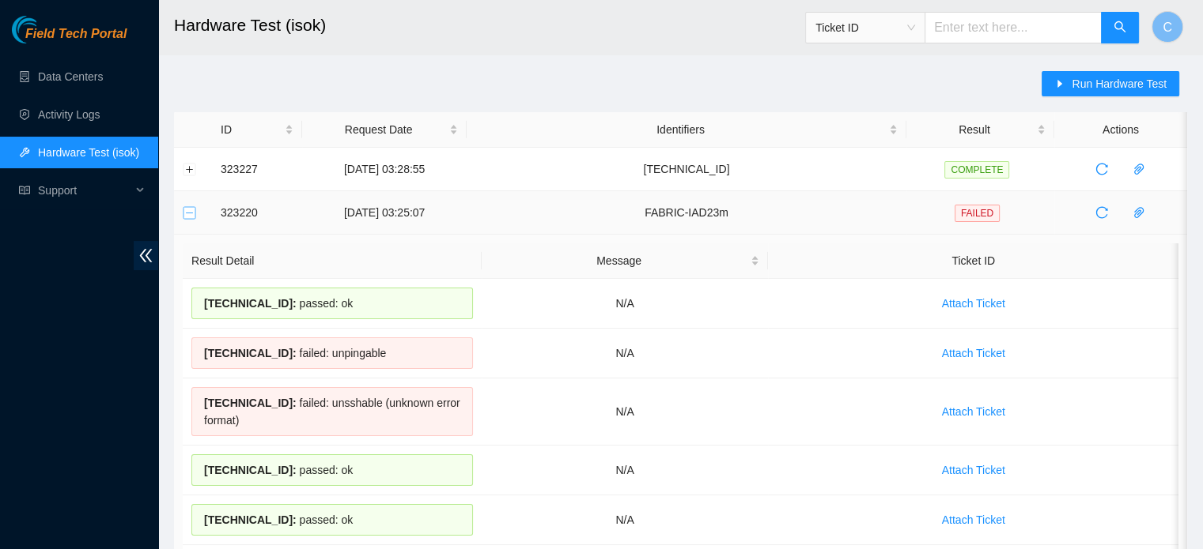
click at [187, 213] on button "Collapse row" at bounding box center [189, 212] width 13 height 13
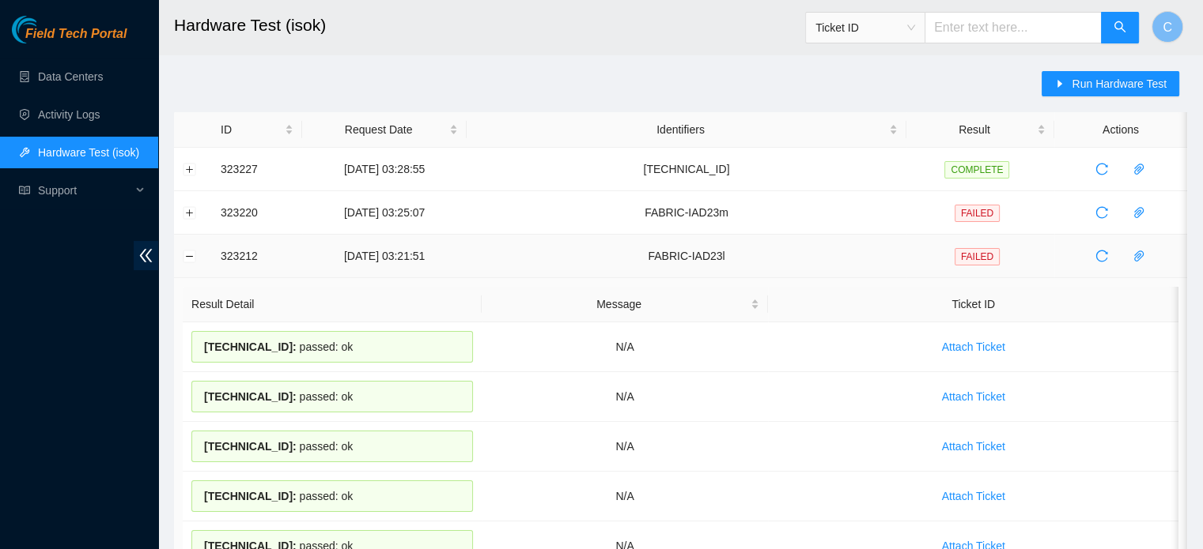
click at [180, 255] on td at bounding box center [193, 256] width 38 height 43
click at [187, 255] on button "Collapse row" at bounding box center [189, 256] width 13 height 13
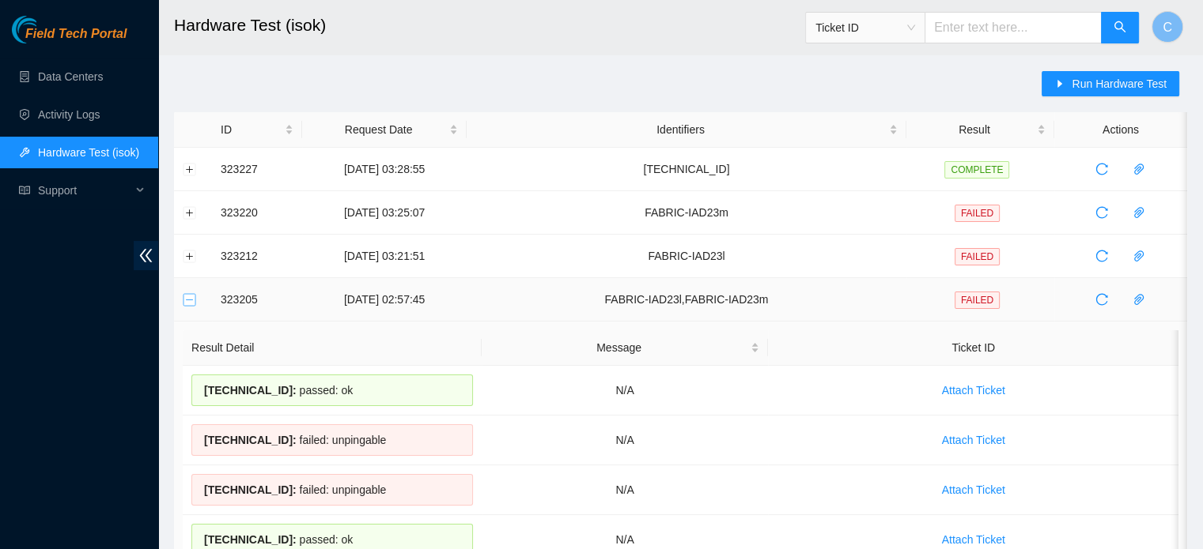
click at [193, 297] on button "Collapse row" at bounding box center [189, 299] width 13 height 13
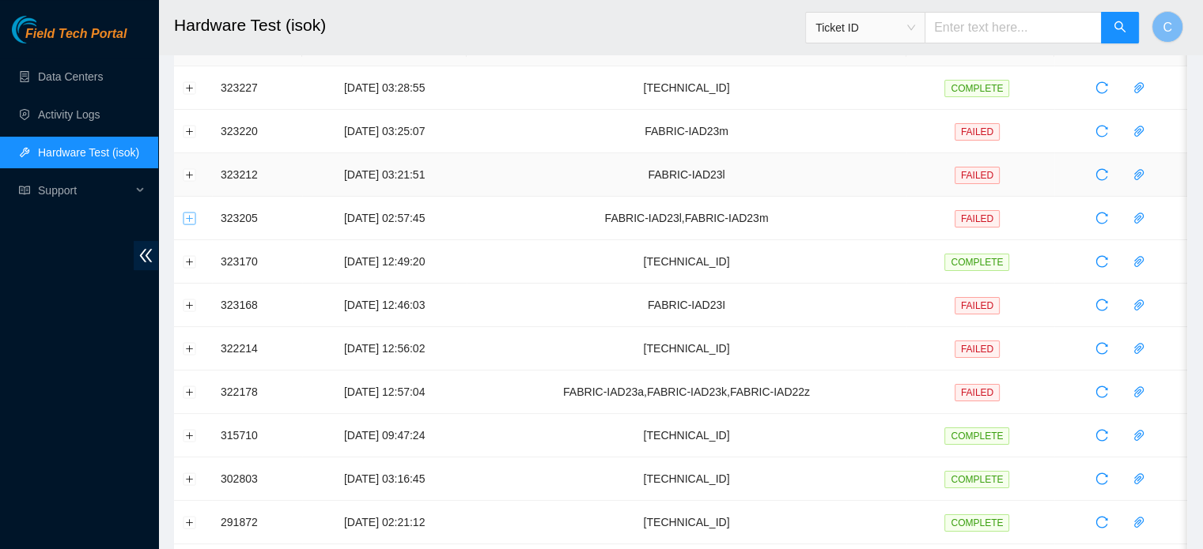
scroll to position [106, 0]
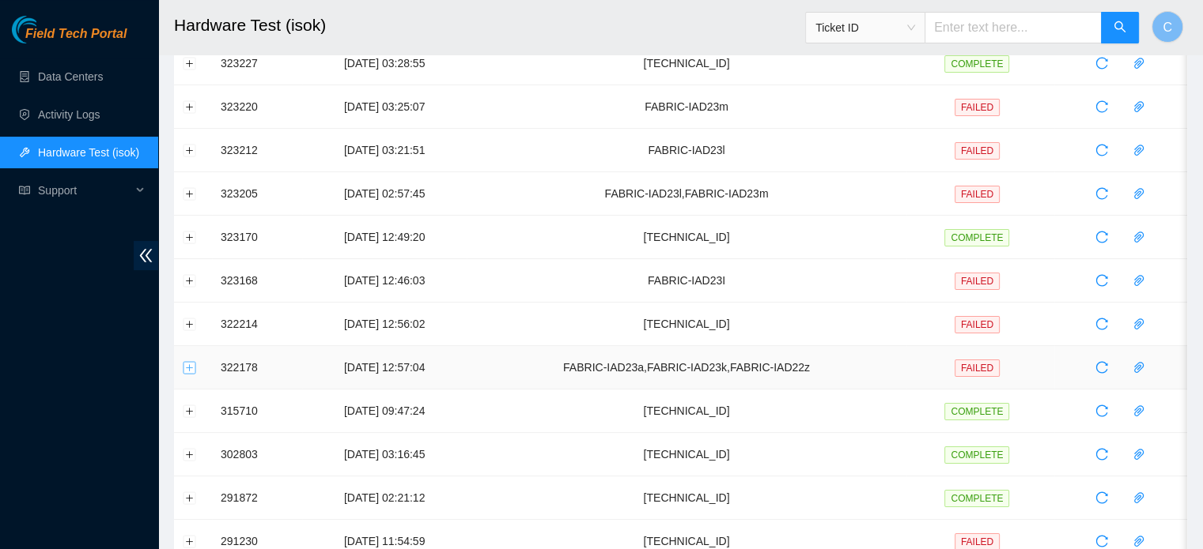
click at [193, 368] on button "Expand row" at bounding box center [189, 367] width 13 height 13
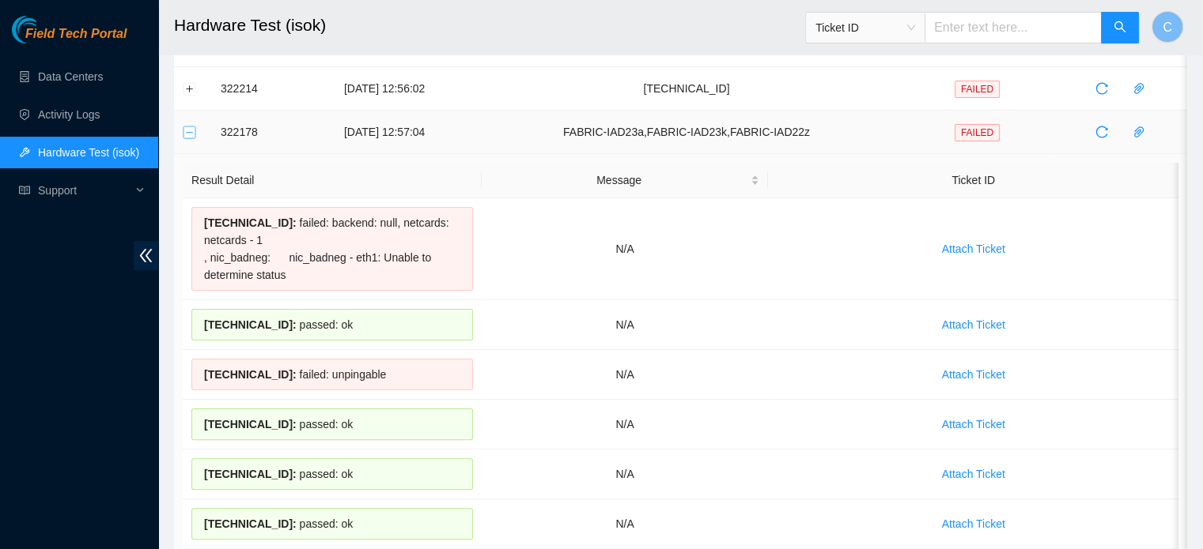
scroll to position [343, 0]
click at [190, 124] on button "Collapse row" at bounding box center [189, 130] width 13 height 13
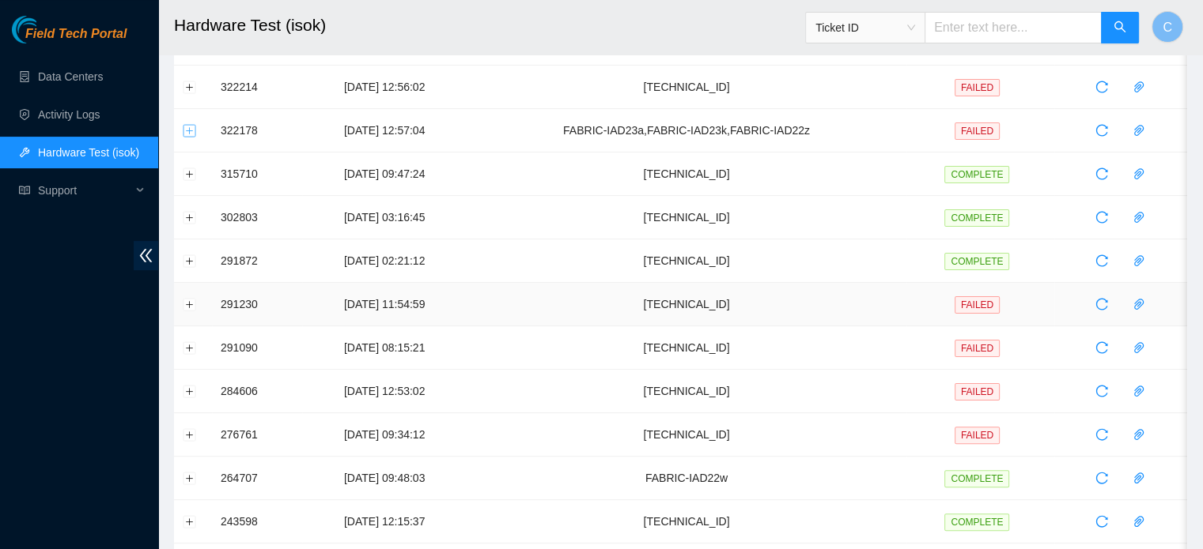
scroll to position [0, 0]
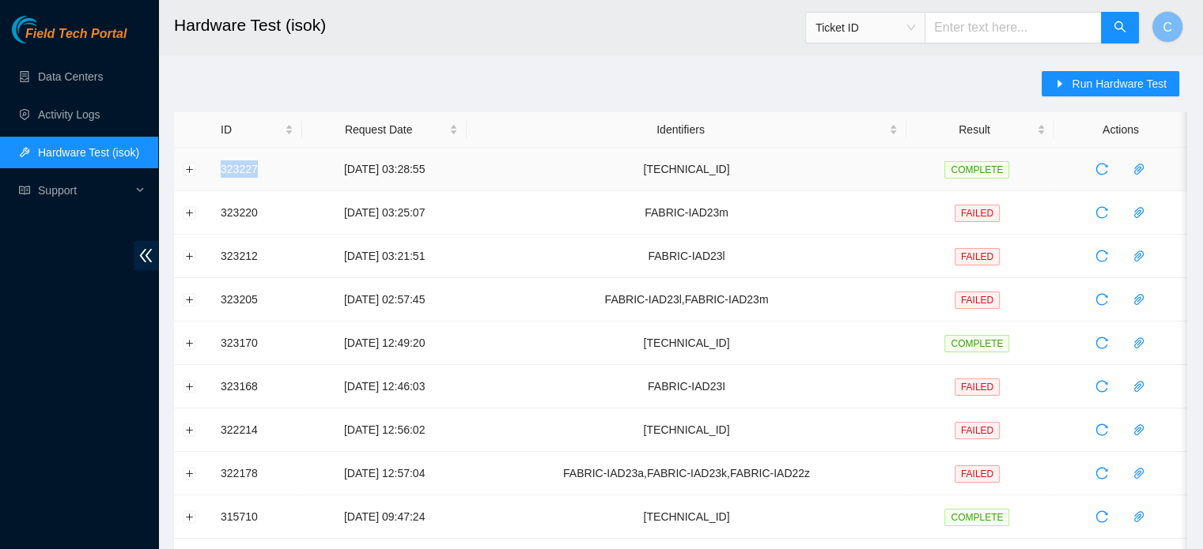
drag, startPoint x: 218, startPoint y: 172, endPoint x: 284, endPoint y: 171, distance: 65.6
click at [284, 171] on td "323227" at bounding box center [257, 169] width 90 height 43
click at [1097, 214] on icon "reload" at bounding box center [1101, 212] width 13 height 13
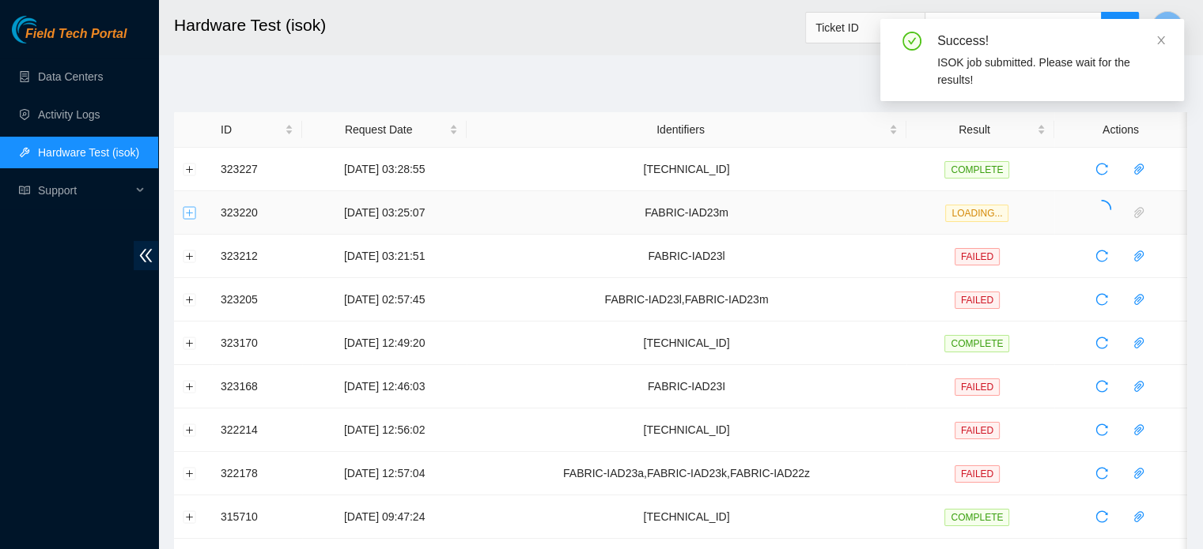
click at [190, 211] on button "Expand row" at bounding box center [189, 212] width 13 height 13
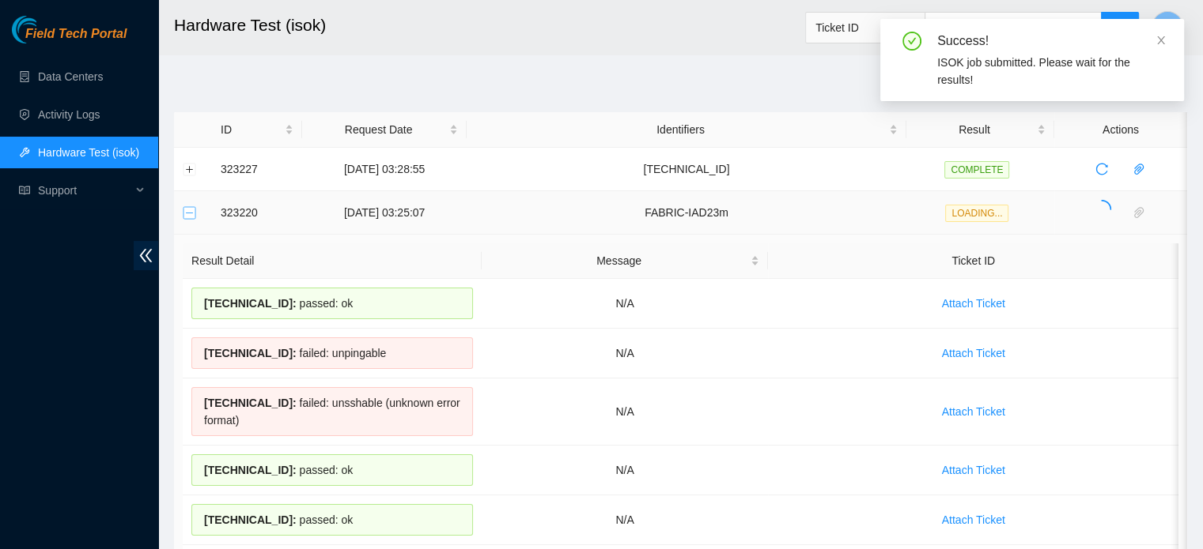
click at [187, 212] on button "Collapse row" at bounding box center [189, 212] width 13 height 13
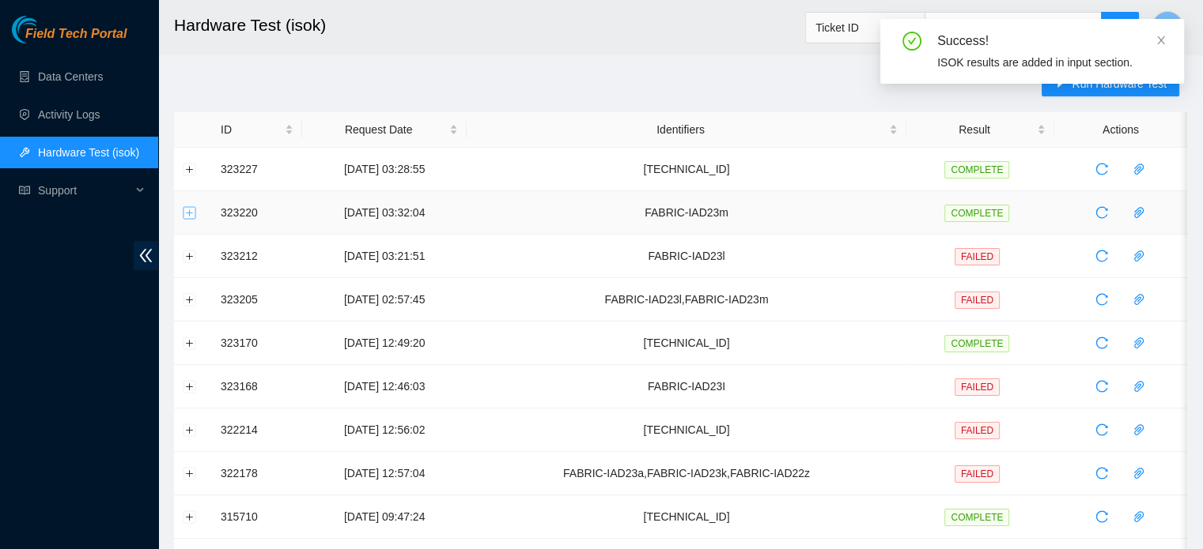
click at [187, 212] on button "Expand row" at bounding box center [189, 212] width 13 height 13
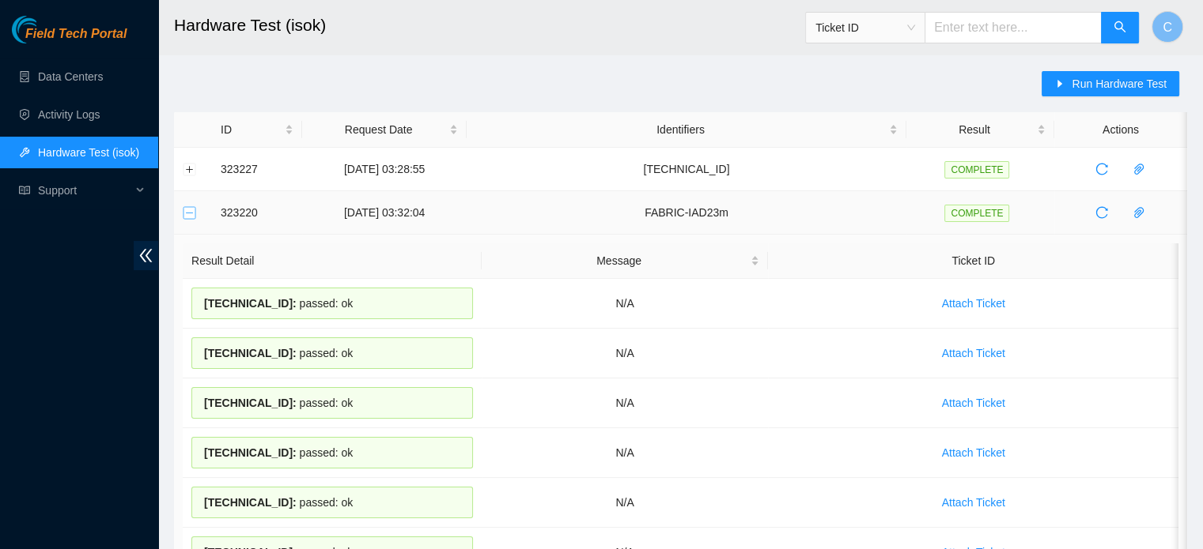
click at [192, 212] on button "Collapse row" at bounding box center [189, 212] width 13 height 13
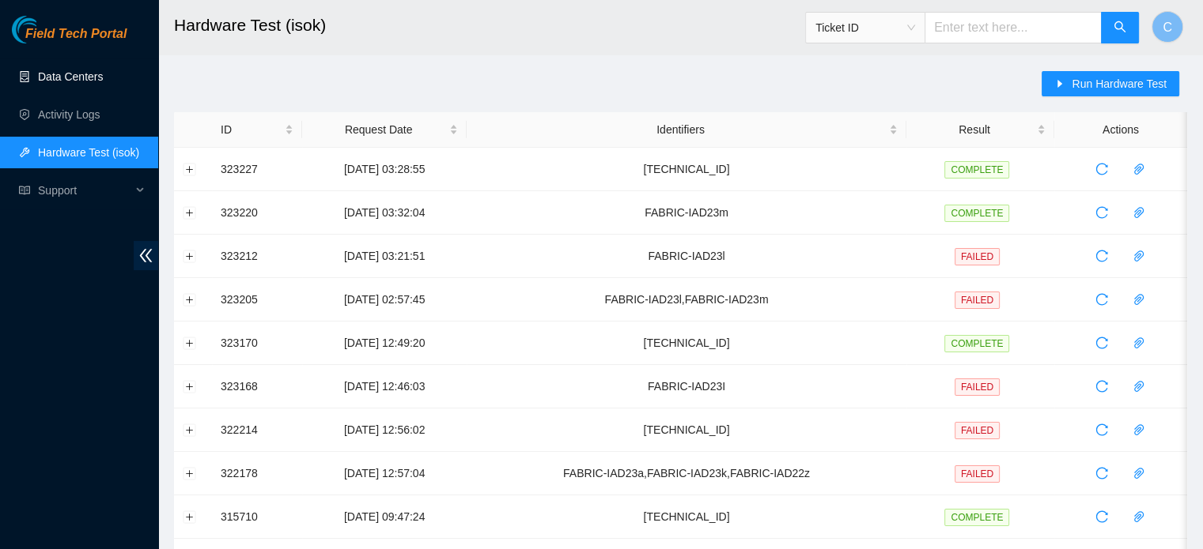
click at [101, 74] on link "Data Centers" at bounding box center [70, 76] width 65 height 13
